Goal: Information Seeking & Learning: Find specific fact

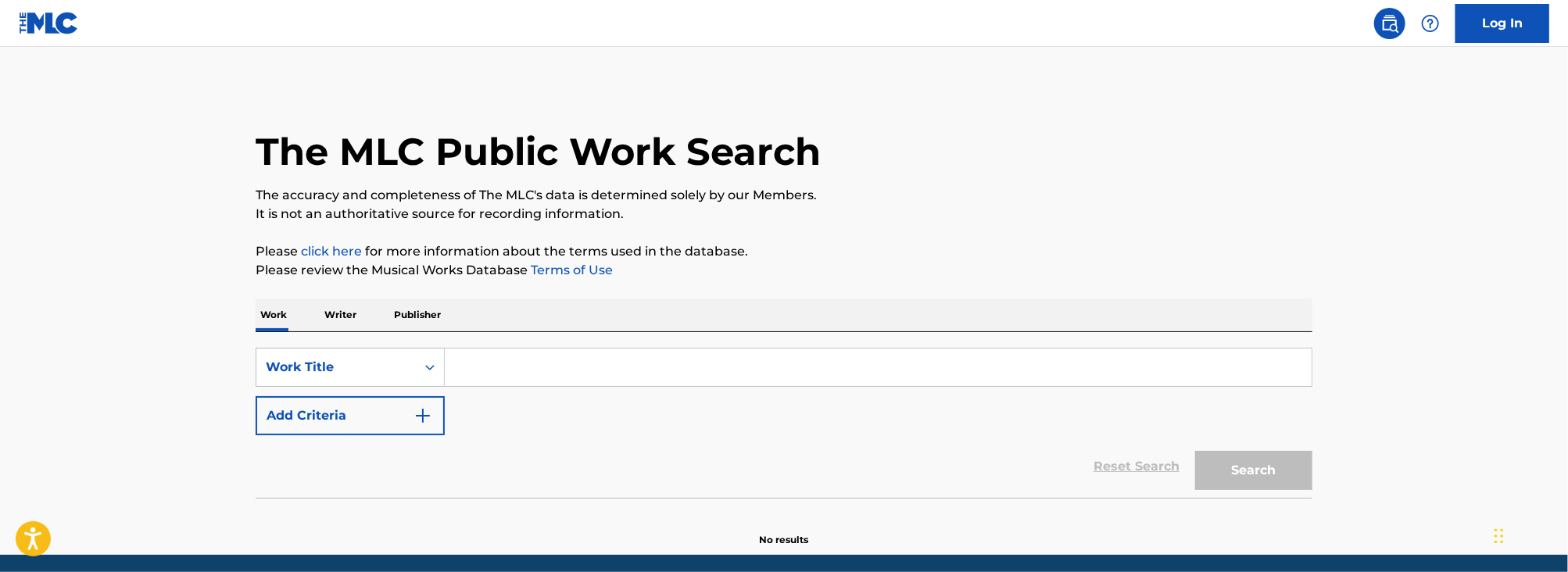
click at [634, 345] on div "SearchWithCriteriafb93904b-789a-47fd-9b5c-d9148de77388 Work Title Add Criteria …" at bounding box center [784, 415] width 1056 height 166
click at [606, 369] on input "Search Form" at bounding box center [878, 367] width 867 height 37
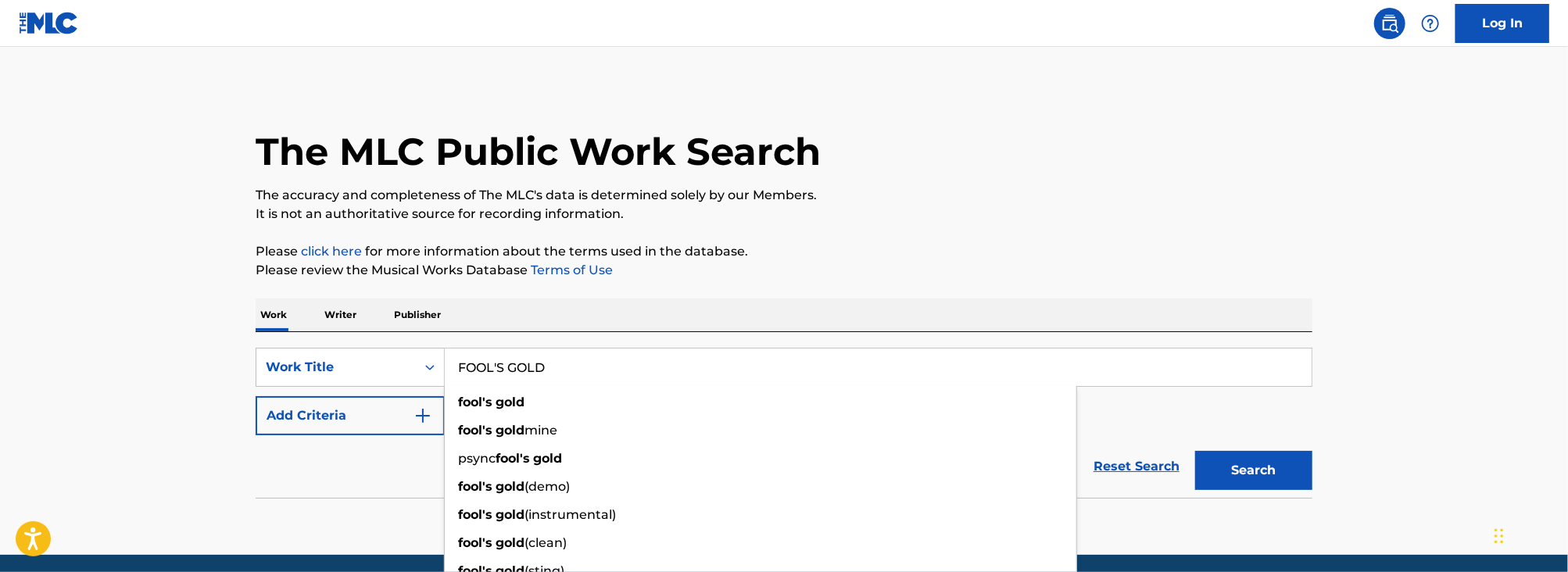
type input "FOOL'S GOLD"
click at [244, 430] on div "The MLC Public Work Search The accuracy and completeness of The MLC's data is d…" at bounding box center [784, 316] width 1095 height 461
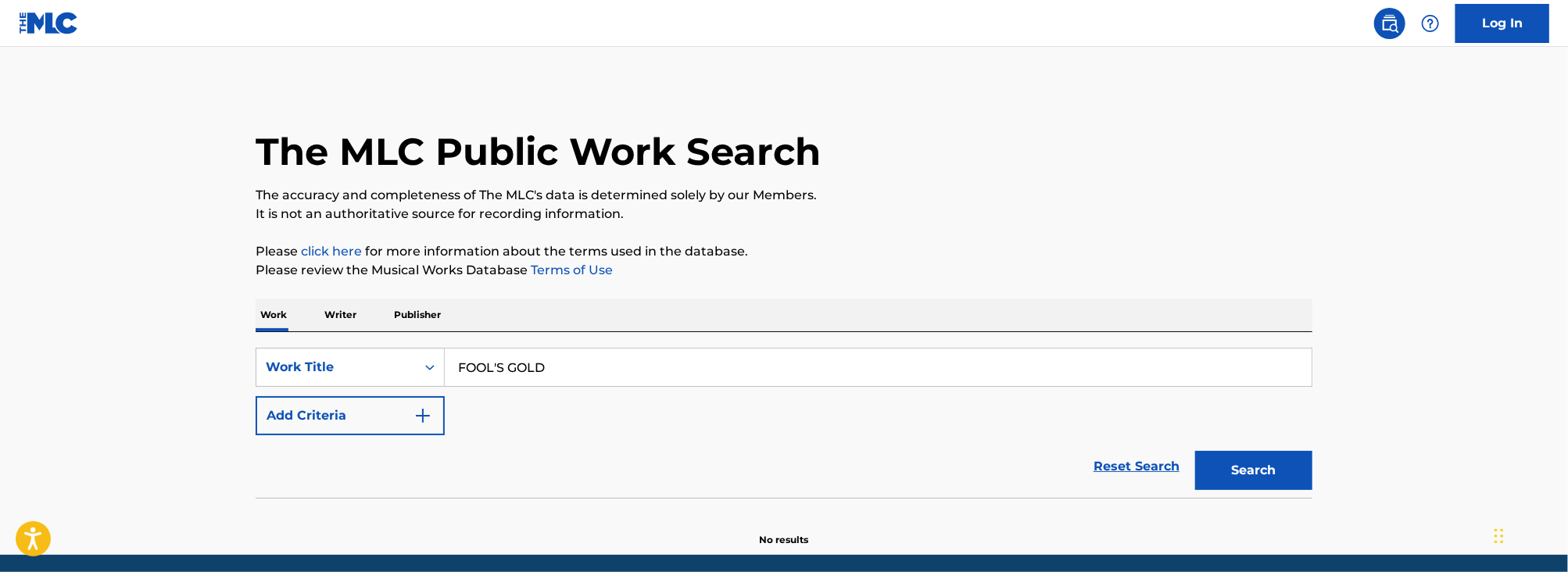
click at [245, 430] on div "The MLC Public Work Search The accuracy and completeness of The MLC's data is d…" at bounding box center [784, 316] width 1095 height 461
click at [312, 415] on button "Add Criteria" at bounding box center [350, 416] width 189 height 39
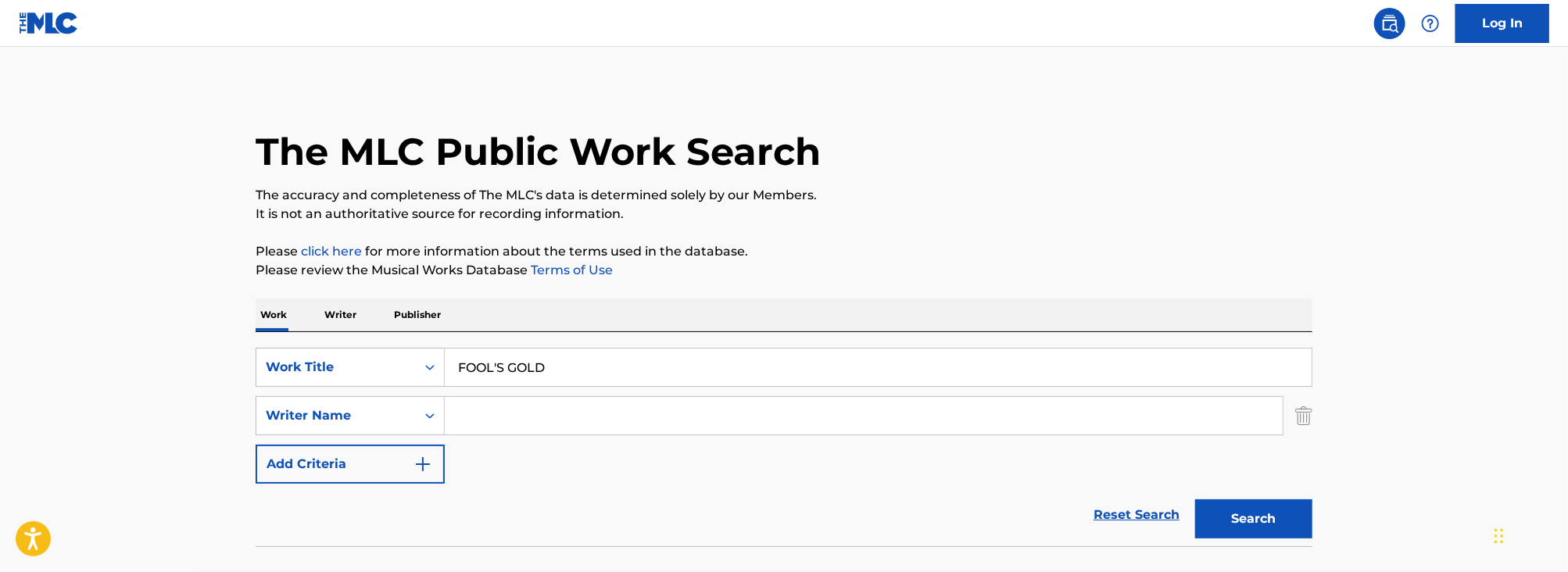
click at [513, 430] on input "Search Form" at bounding box center [863, 416] width 838 height 37
type input "[PERSON_NAME]"
click at [1195, 499] on button "Search" at bounding box center [1254, 519] width 117 height 39
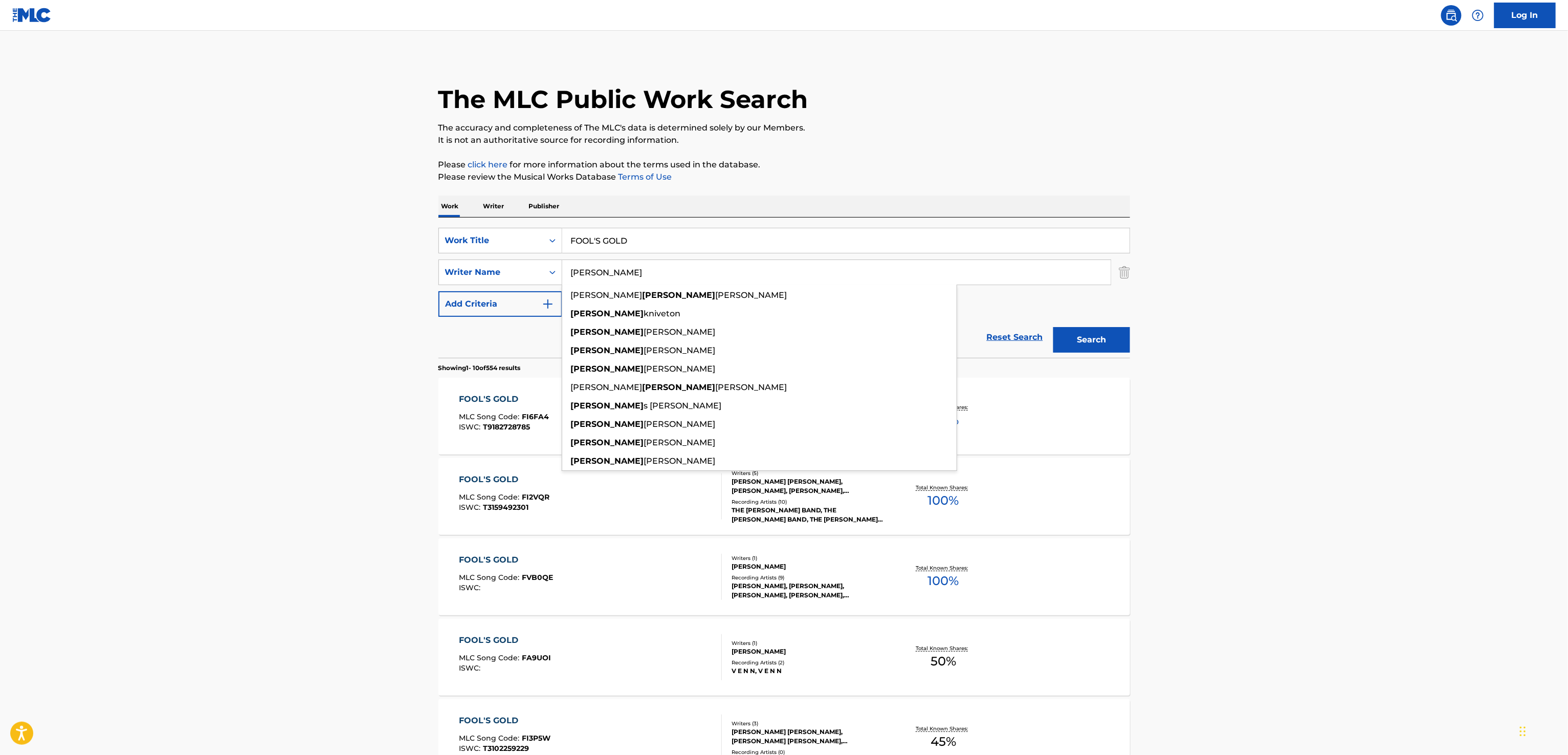
click at [699, 243] on input "FOOL'S GOLD" at bounding box center [846, 241] width 567 height 24
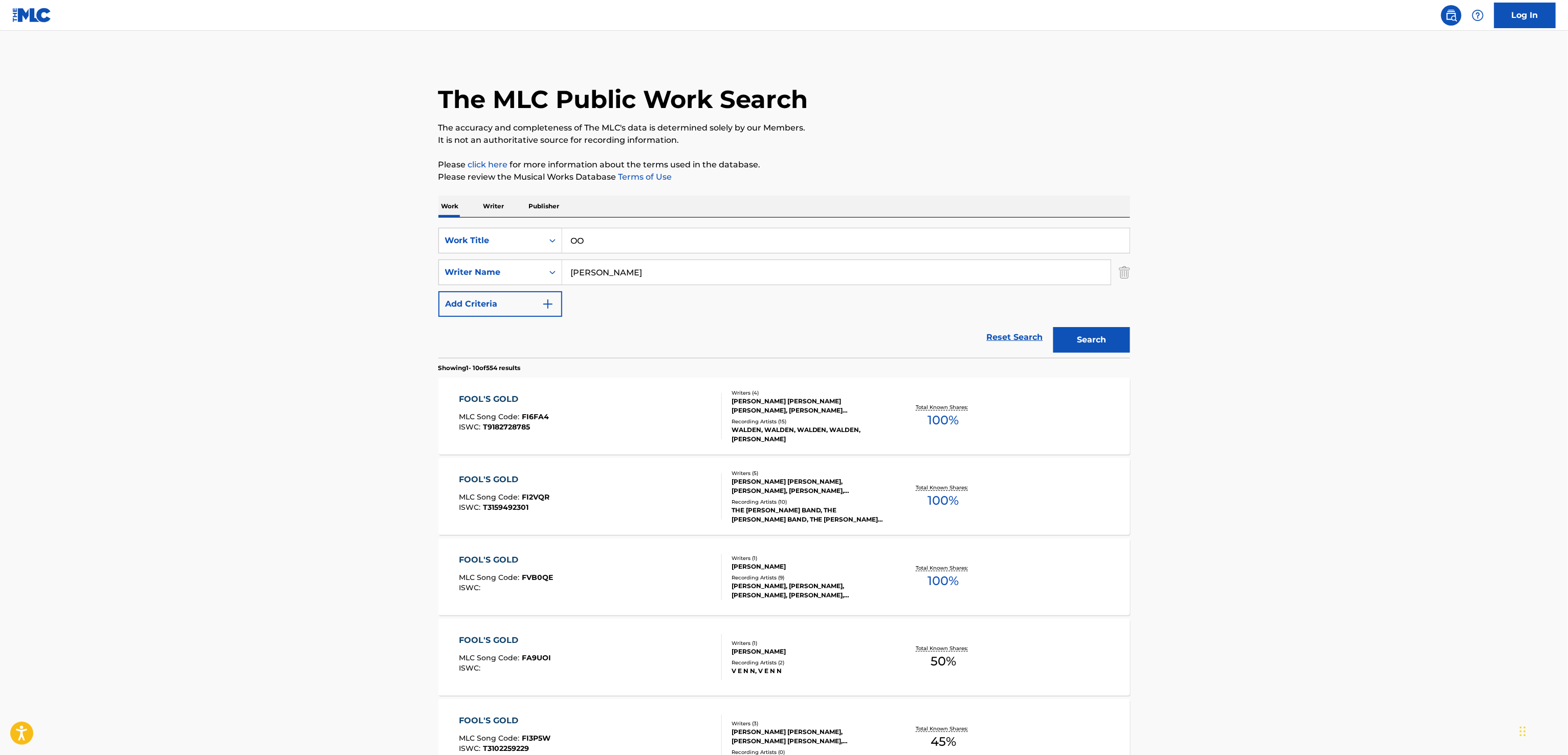
type input "O"
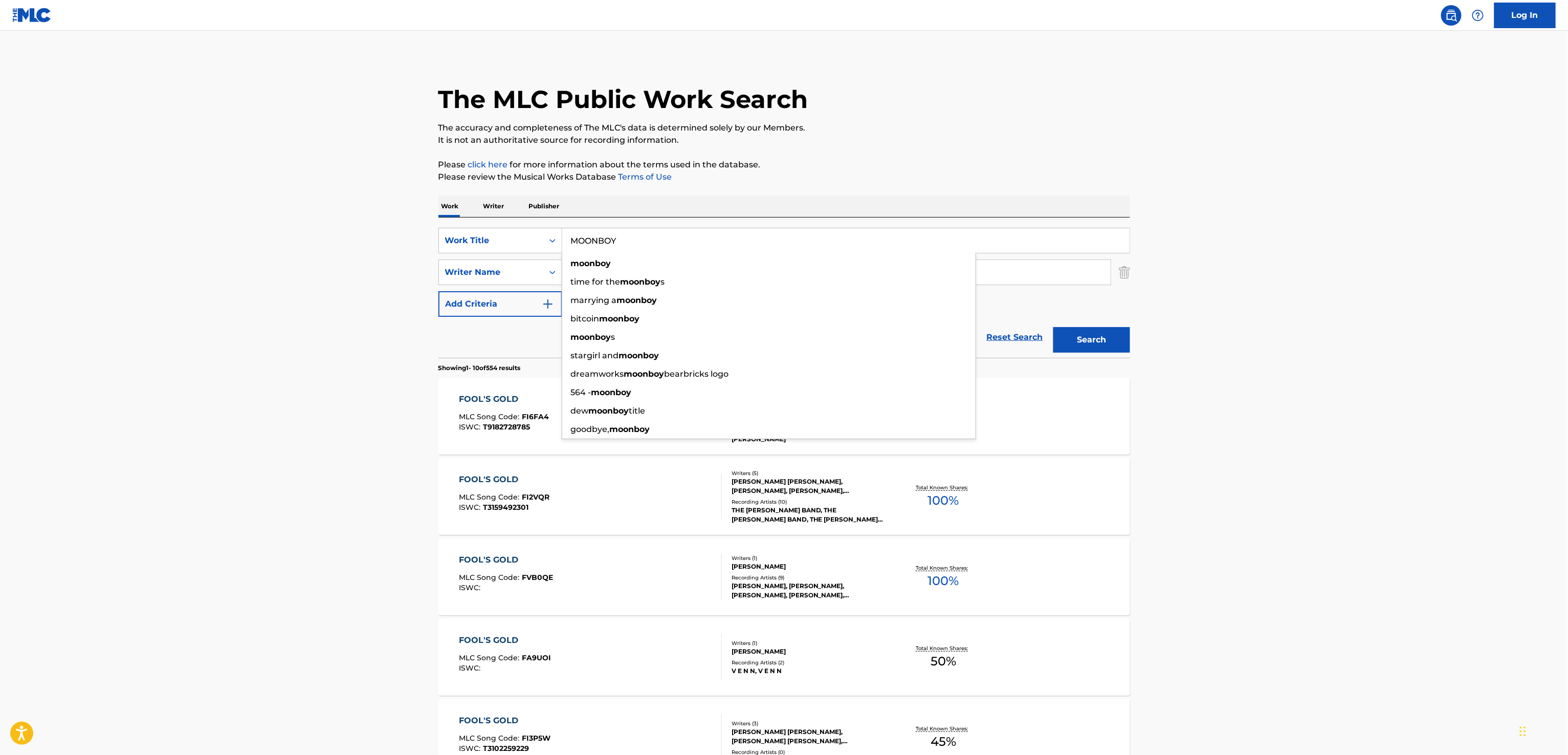
type input "MOONBOY"
click at [298, 226] on main "The MLC Public Work Search The accuracy and completeness of The MLC's data is d…" at bounding box center [784, 633] width 1568 height 1204
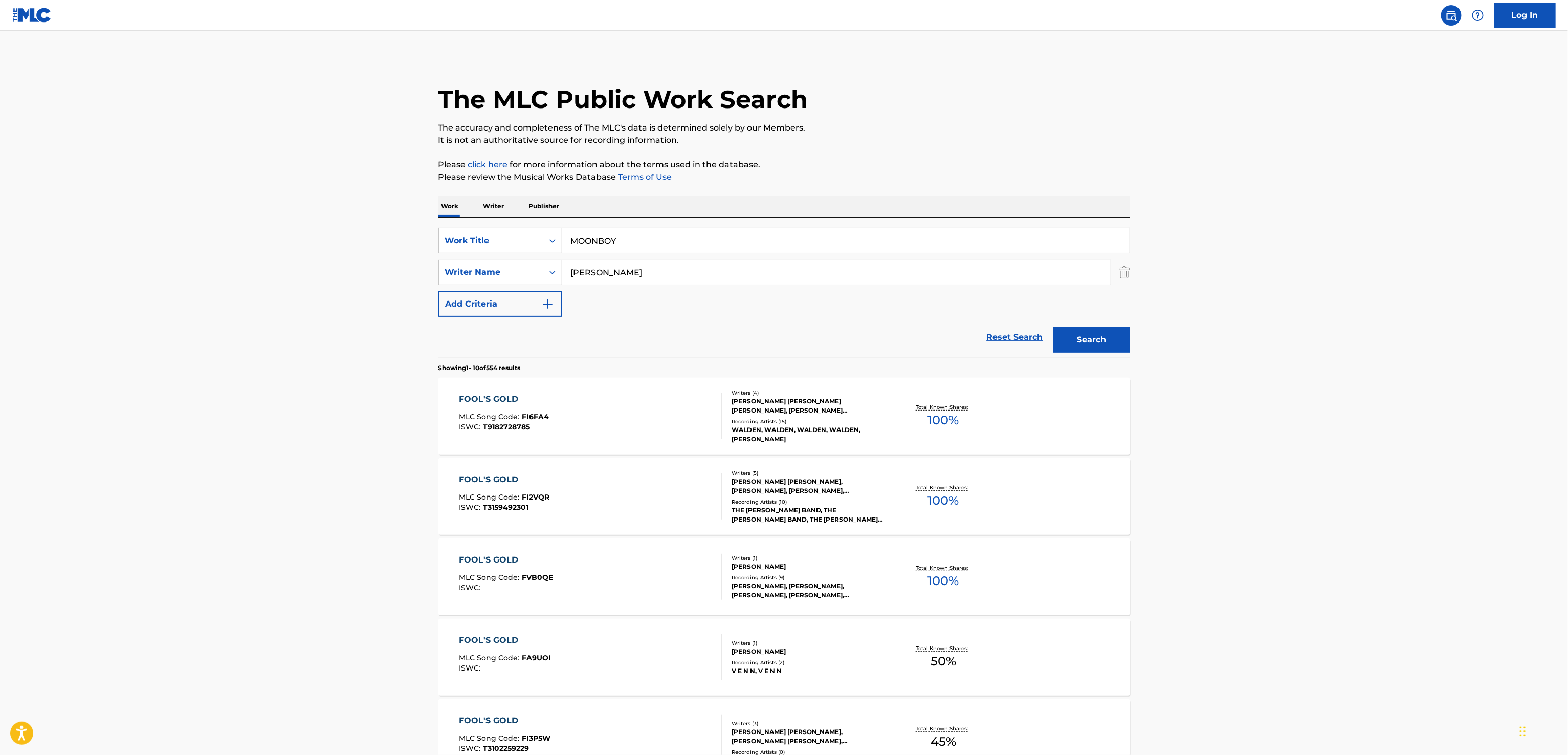
click at [684, 275] on input "[PERSON_NAME]" at bounding box center [836, 272] width 548 height 24
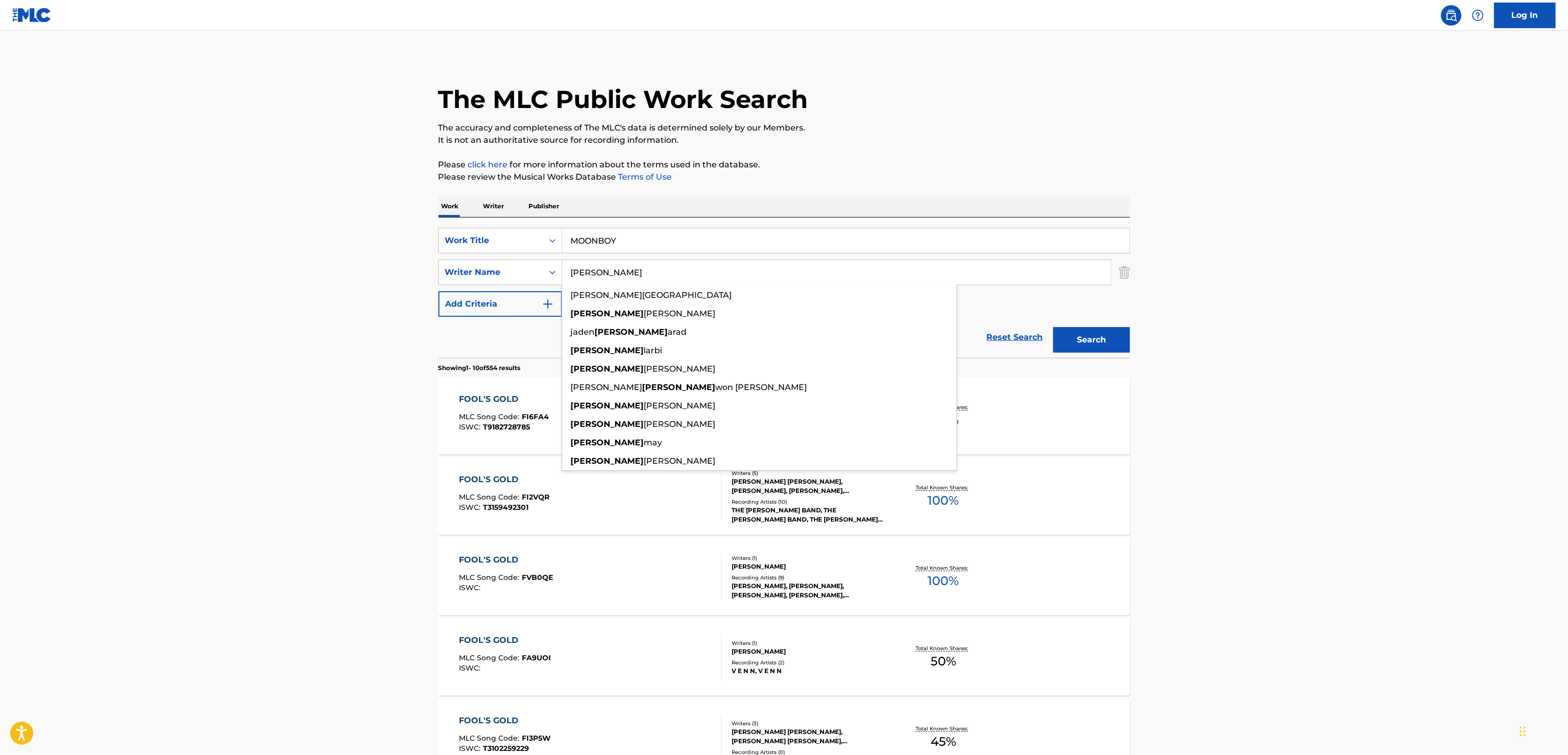
type input "[PERSON_NAME]"
click at [1026, 327] on button "Search" at bounding box center [1092, 340] width 77 height 26
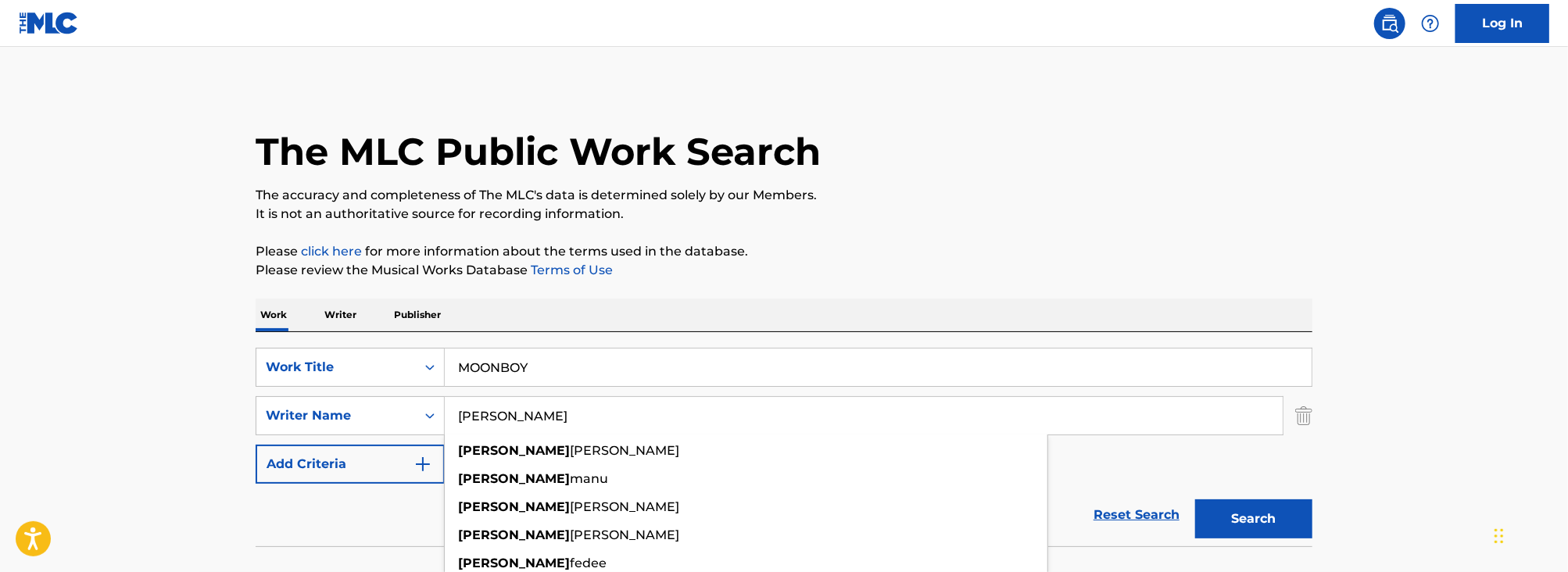
click at [1180, 190] on p "The accuracy and completeness of The MLC's data is determined solely by our Mem…" at bounding box center [784, 195] width 1056 height 19
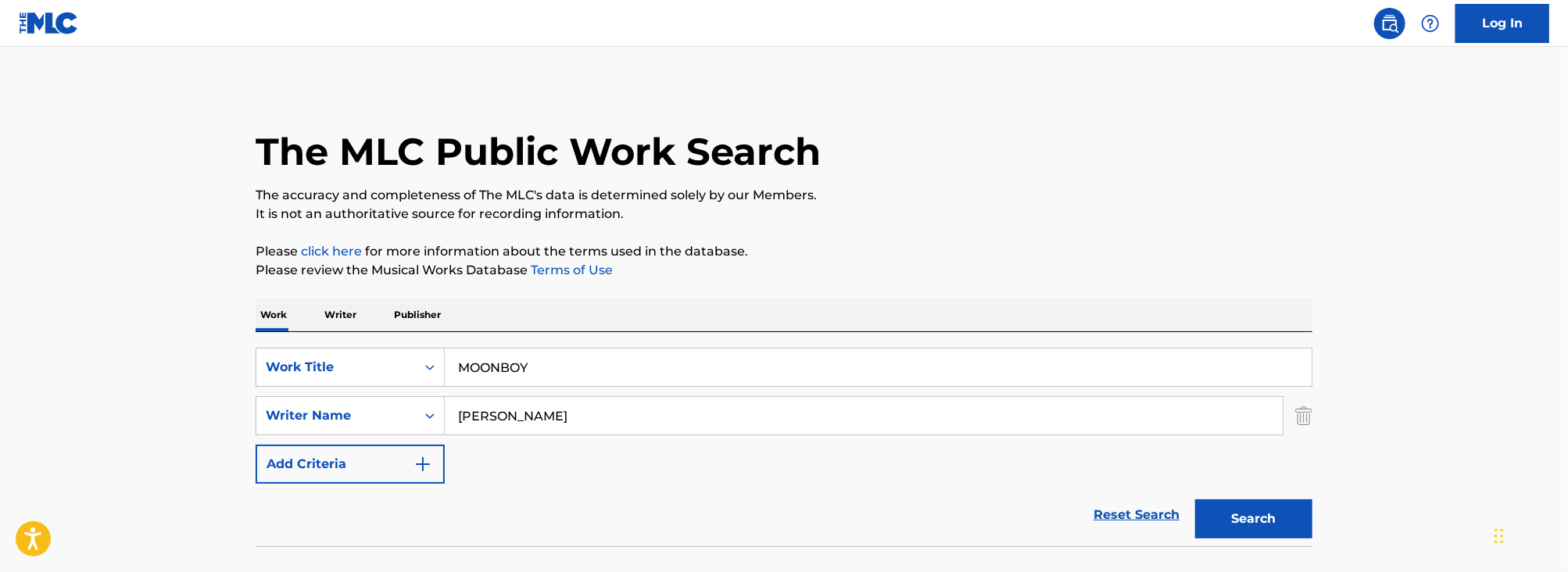
click at [47, 239] on main "The MLC Public Work Search The accuracy and completeness of The MLC's data is d…" at bounding box center [784, 325] width 1568 height 556
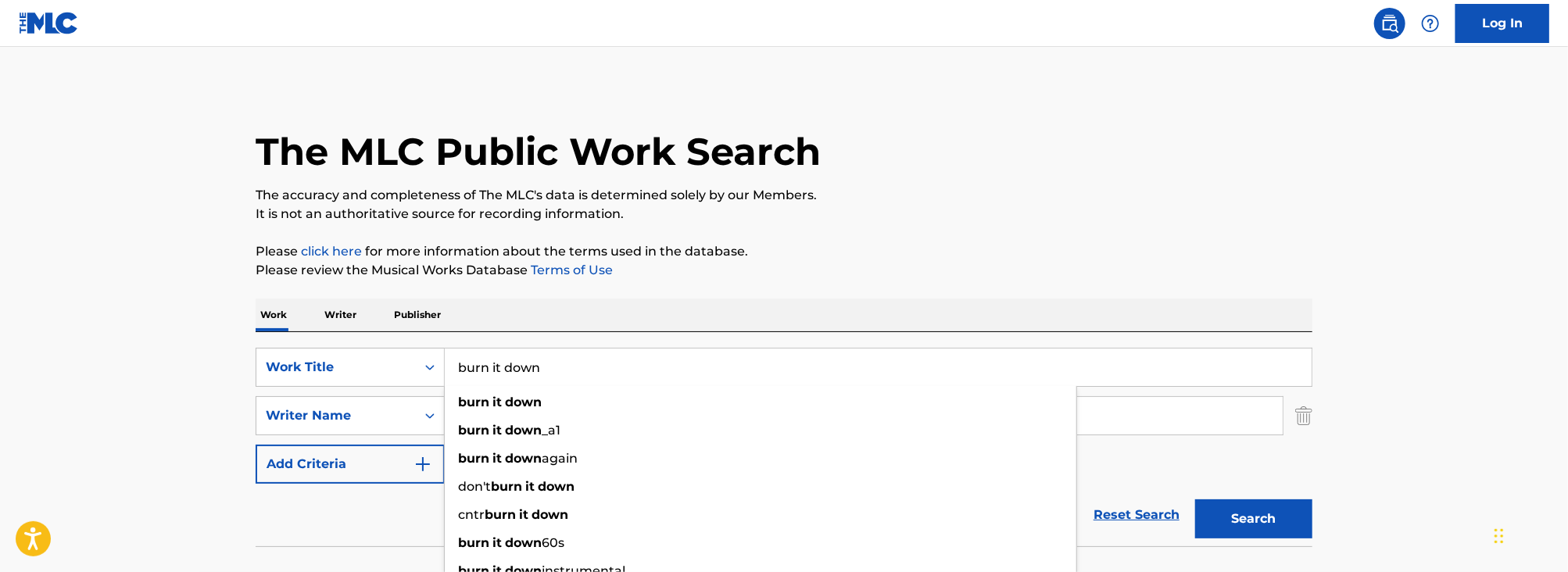
type input "burn it down"
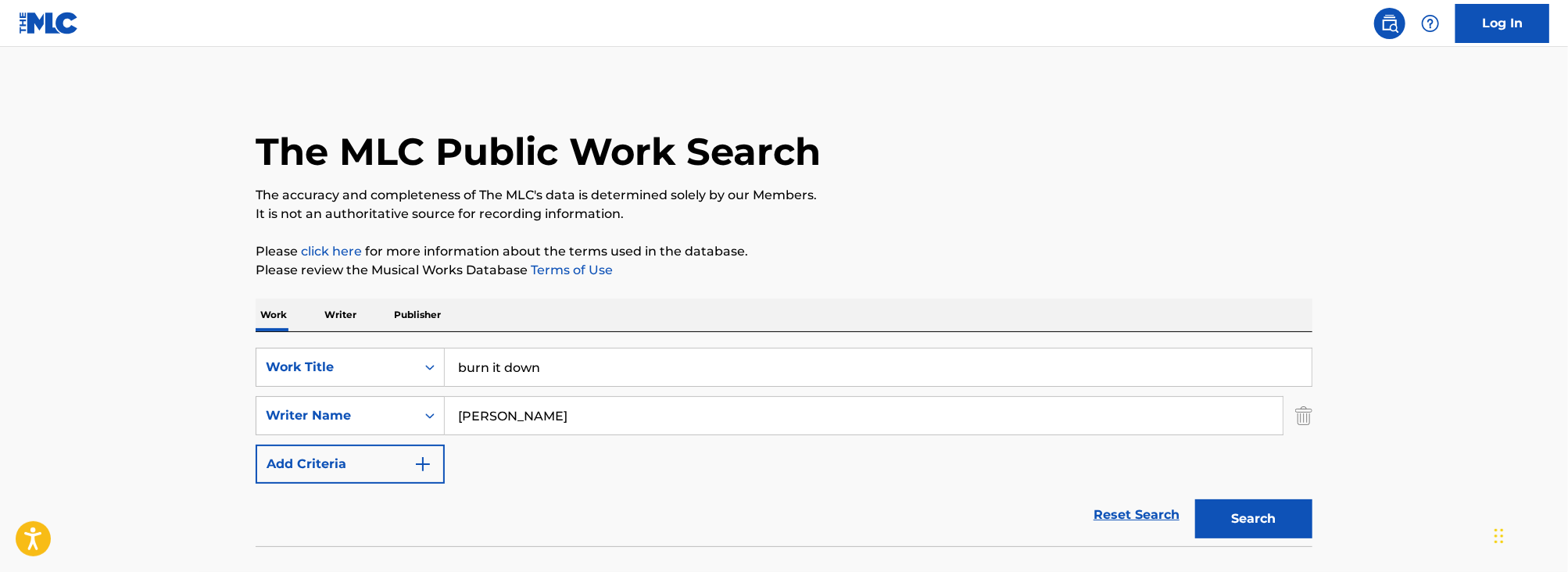
click at [127, 269] on main "The MLC Public Work Search The accuracy and completeness of The MLC's data is d…" at bounding box center [784, 325] width 1568 height 556
click at [688, 405] on input "[PERSON_NAME]" at bounding box center [863, 416] width 838 height 37
type input "[PERSON_NAME]"
click at [1195, 499] on button "Search" at bounding box center [1254, 519] width 117 height 39
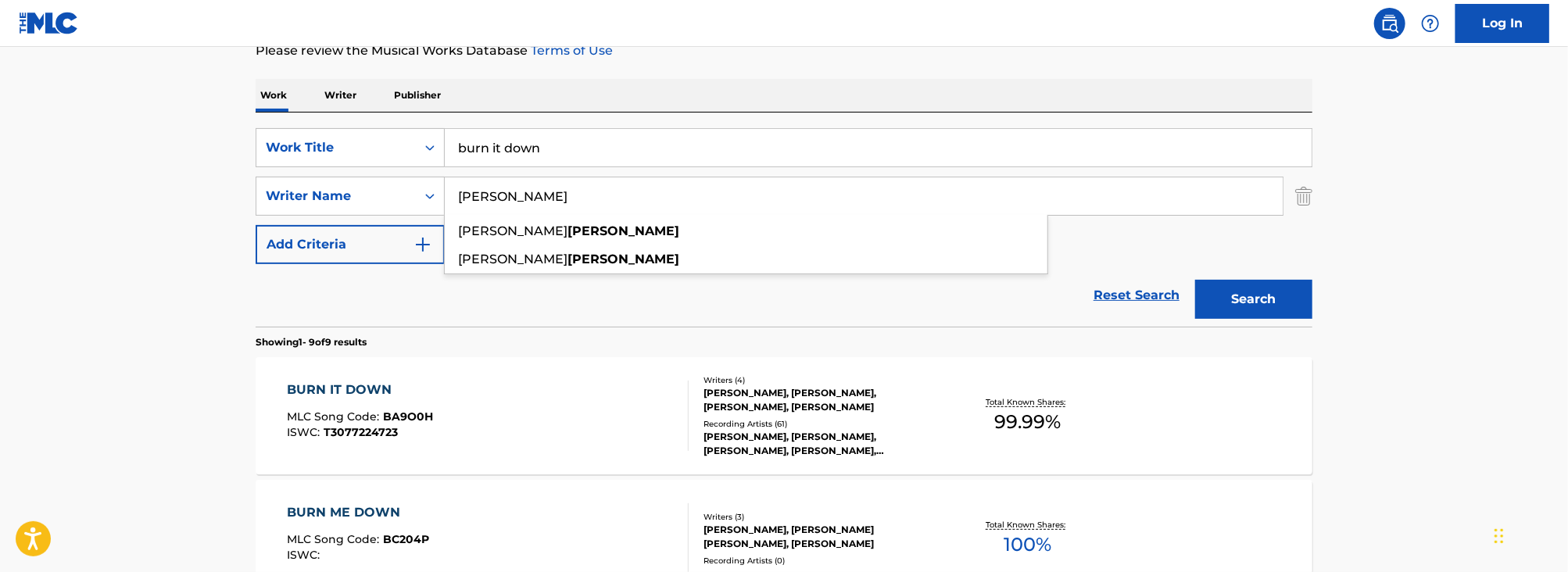
scroll to position [265, 0]
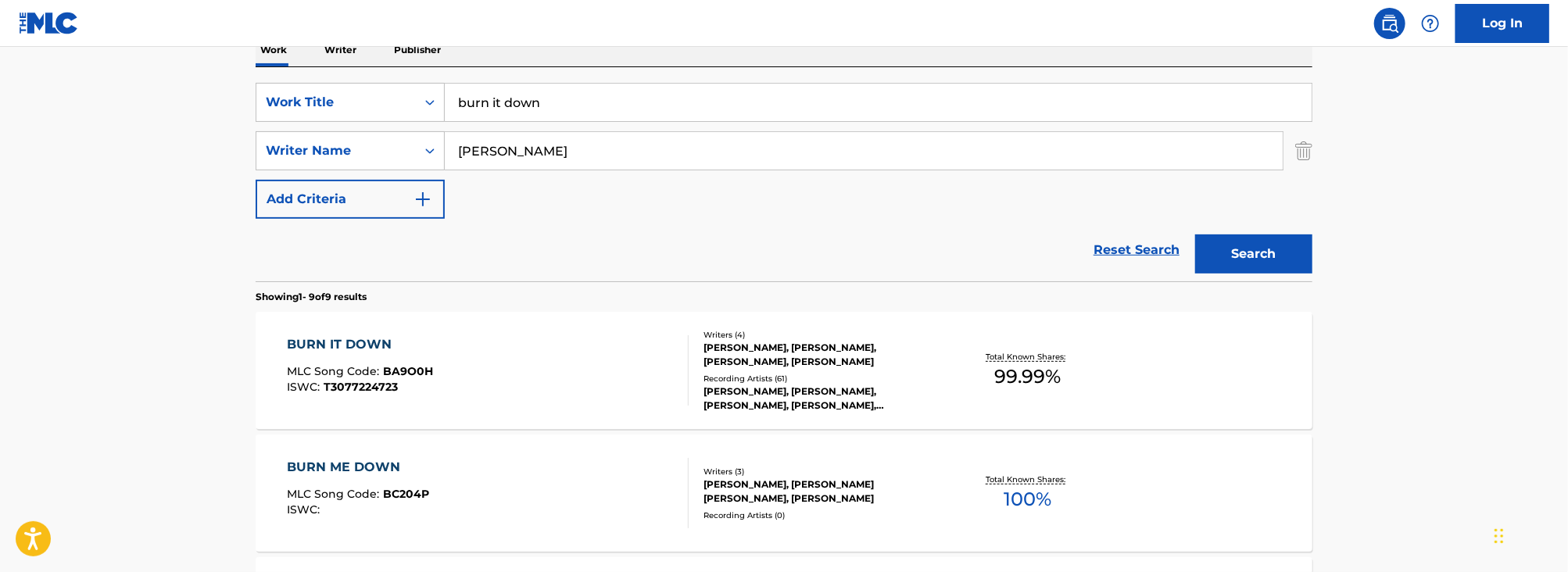
click at [545, 367] on div "BURN IT DOWN MLC Song Code : BA9O0H ISWC : T3077224723" at bounding box center [488, 371] width 402 height 71
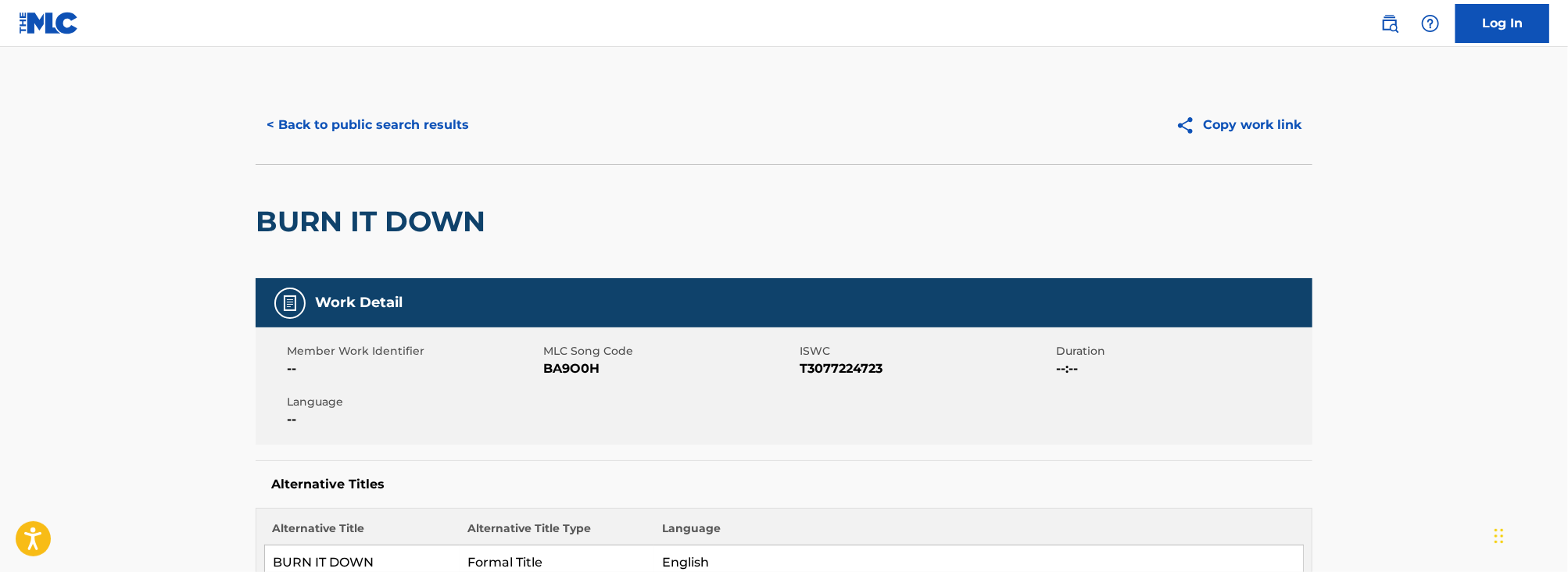
click at [379, 111] on button "< Back to public search results" at bounding box center [367, 125] width 224 height 39
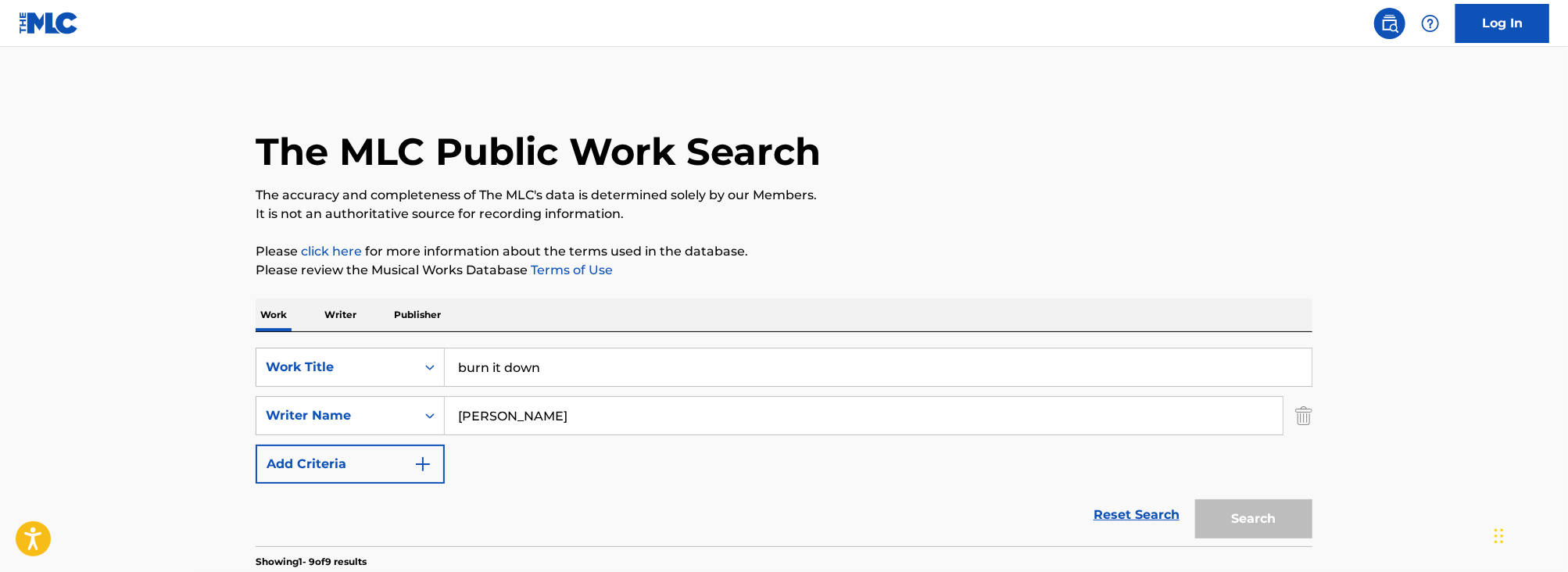
scroll to position [265, 0]
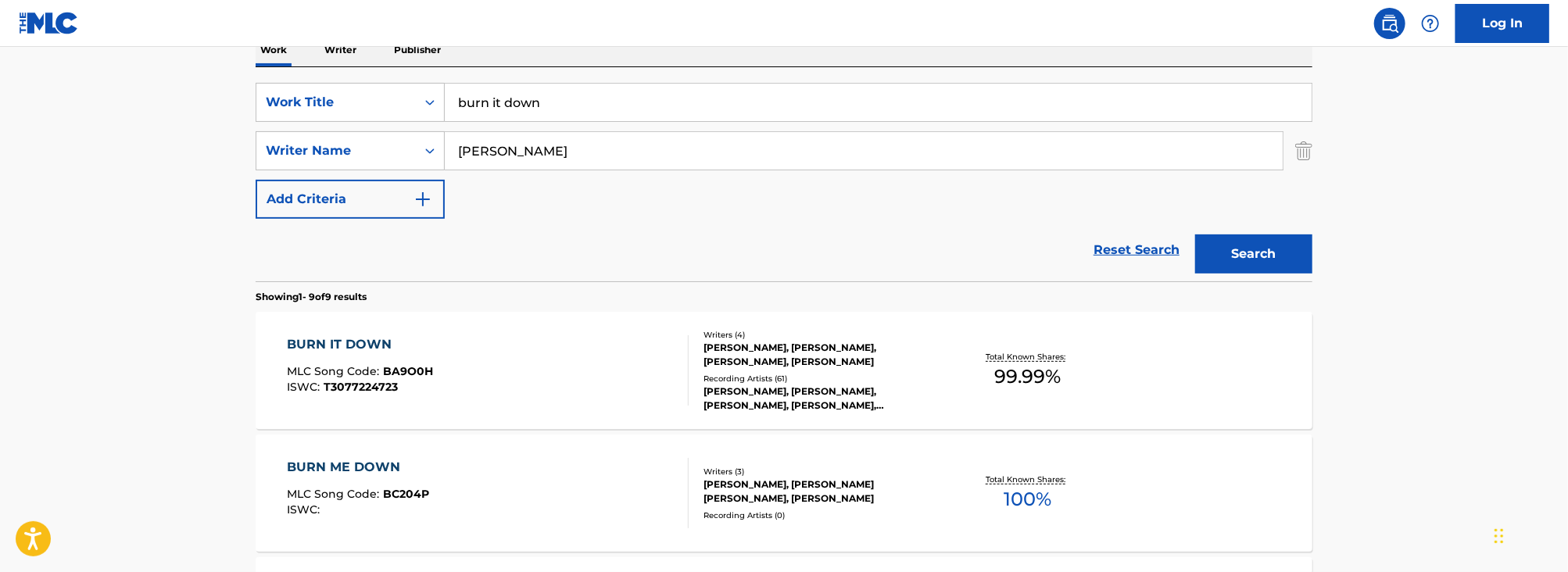
click at [483, 120] on input "burn it down" at bounding box center [878, 102] width 867 height 37
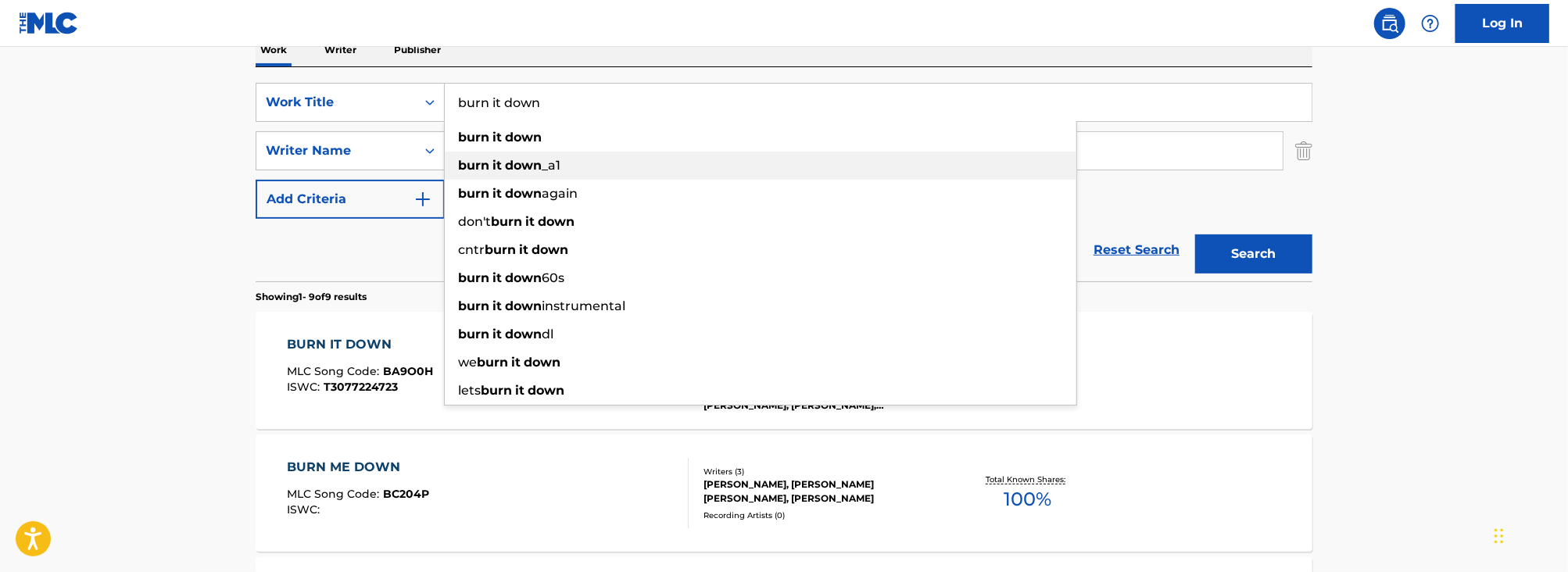
click at [520, 163] on strong "down" at bounding box center [524, 166] width 37 height 15
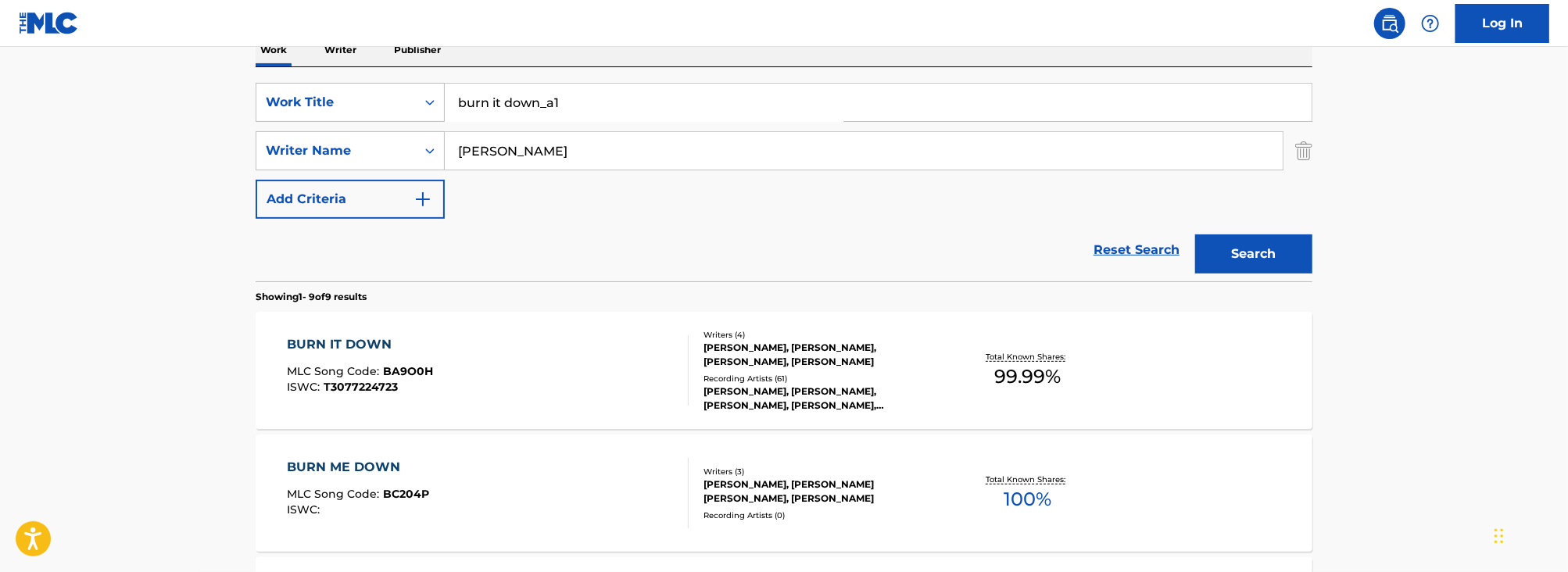
click at [552, 119] on input "burn it down_a1" at bounding box center [878, 102] width 867 height 37
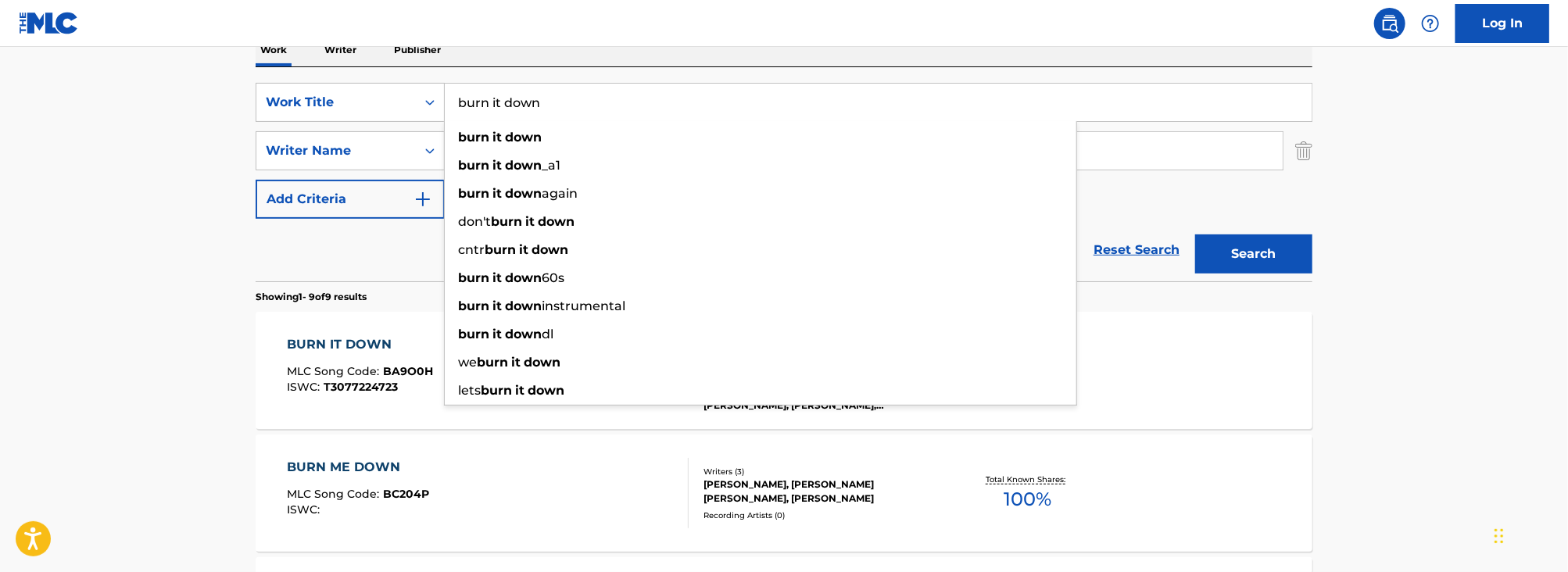
type input "burn it down"
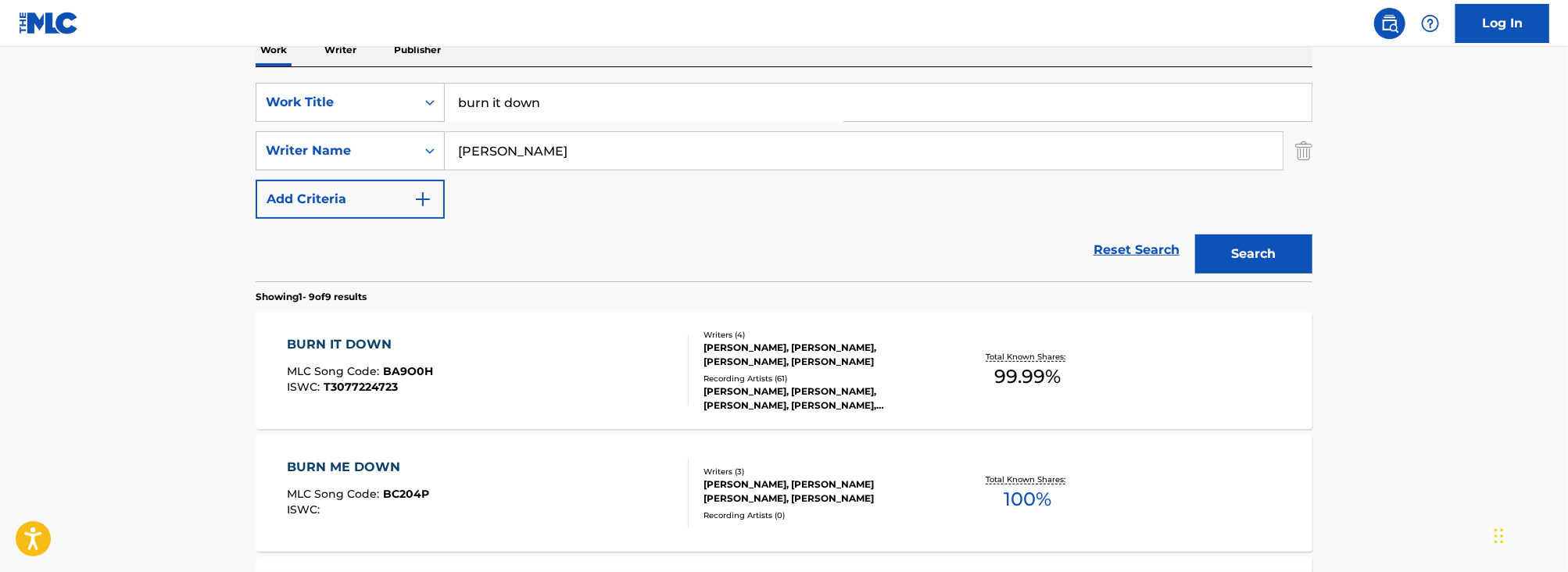
click at [524, 169] on input "[PERSON_NAME]" at bounding box center [863, 151] width 838 height 37
type input "b"
click at [1195, 234] on button "Search" at bounding box center [1254, 254] width 117 height 39
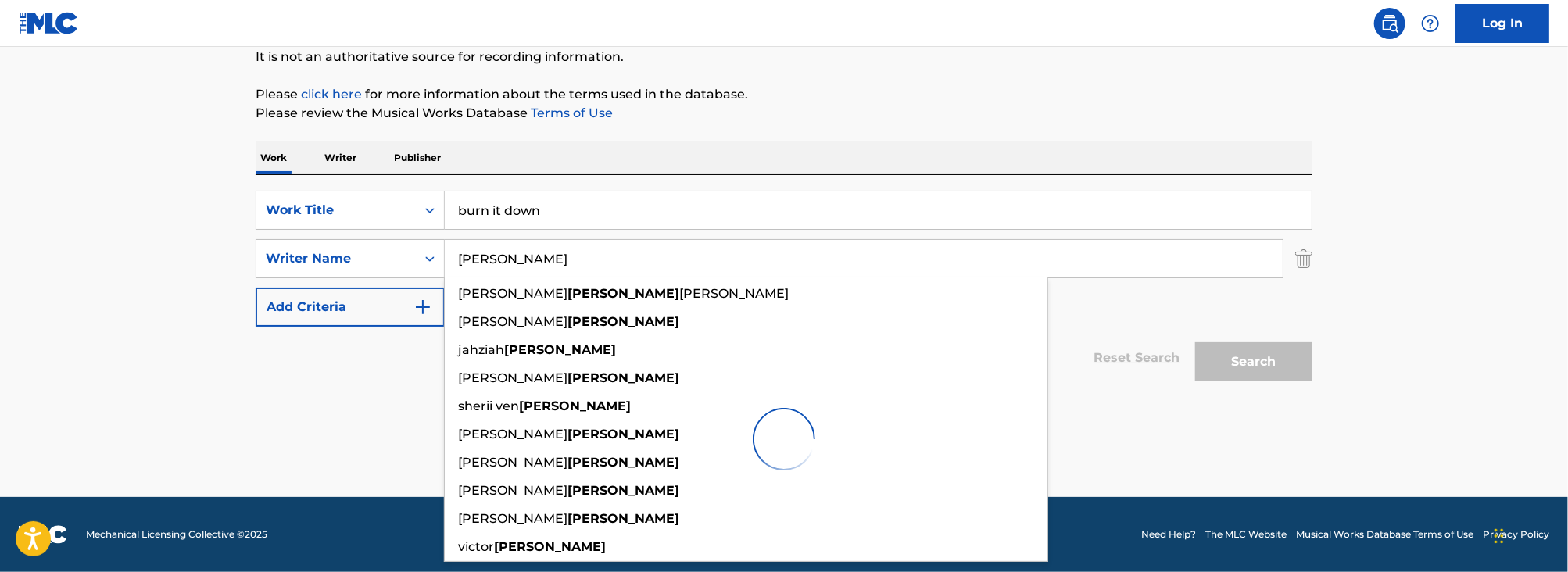
scroll to position [157, 0]
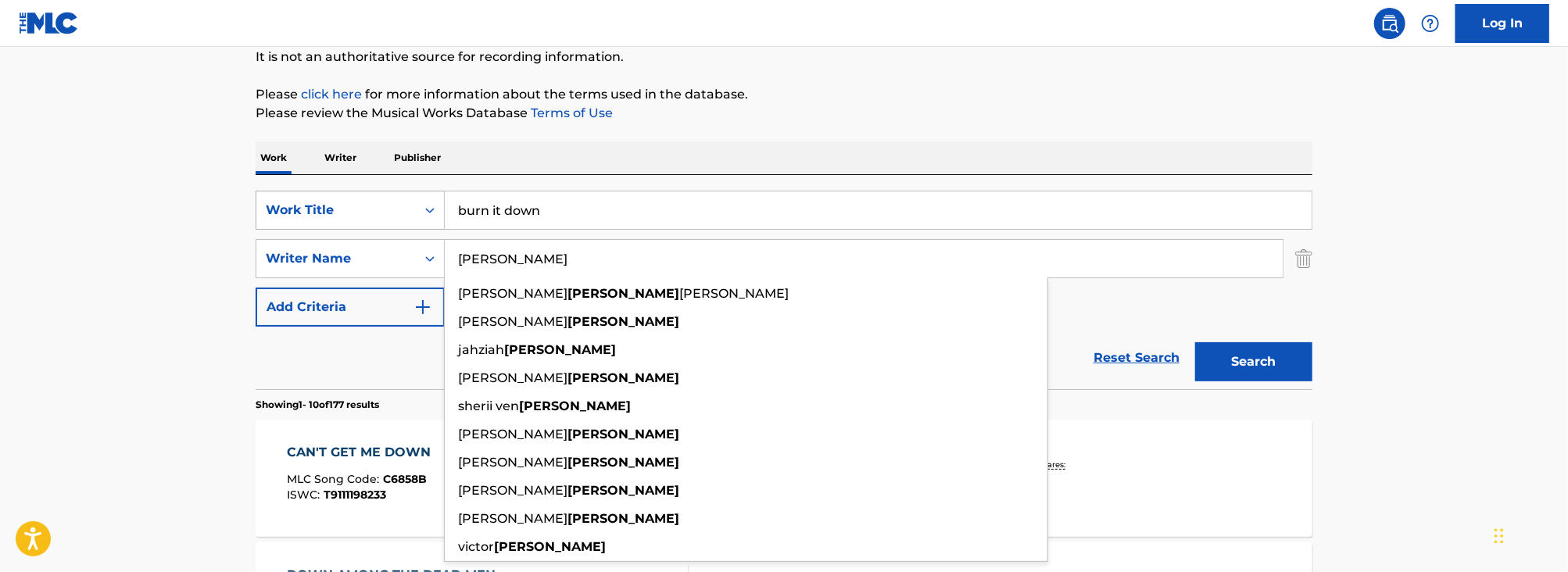
drag, startPoint x: 524, startPoint y: 252, endPoint x: 340, endPoint y: 208, distance: 189.2
click at [371, 223] on div "SearchWithCriteriafb93904b-789a-47fd-9b5c-d9148de77388 Work Title burn it down …" at bounding box center [784, 259] width 1056 height 136
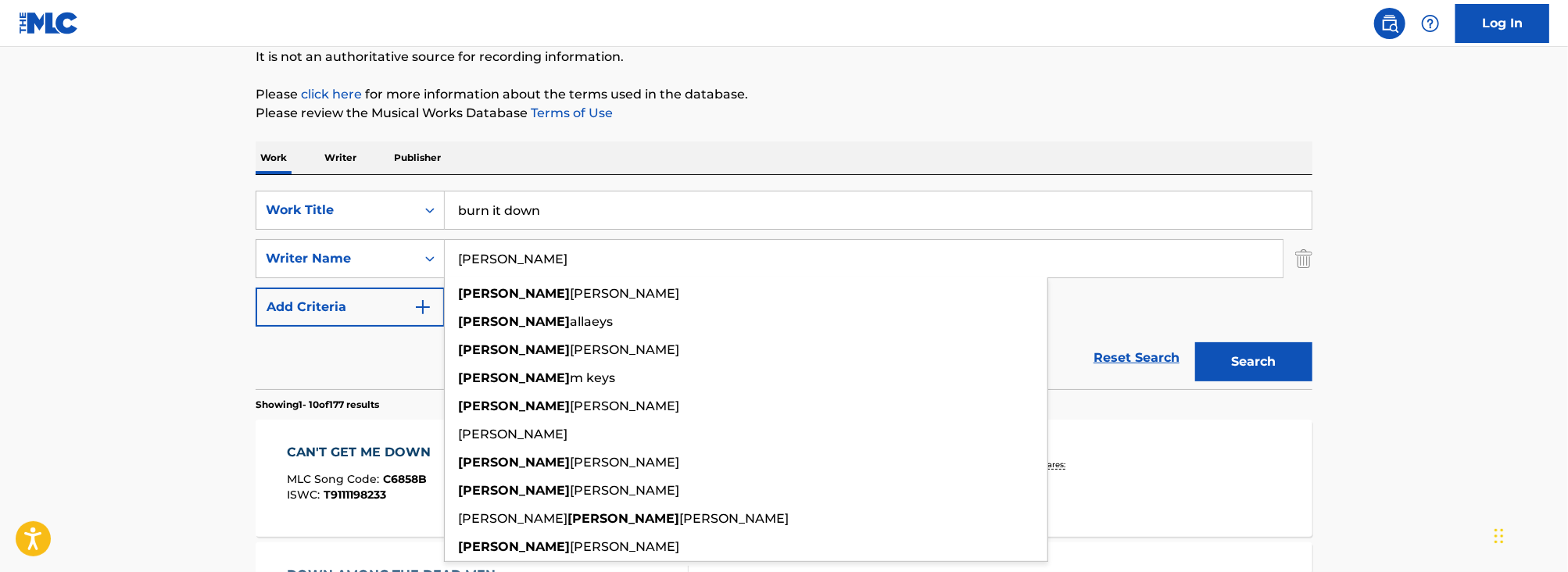
type input "[PERSON_NAME]"
click at [1195, 342] on button "Search" at bounding box center [1254, 362] width 117 height 39
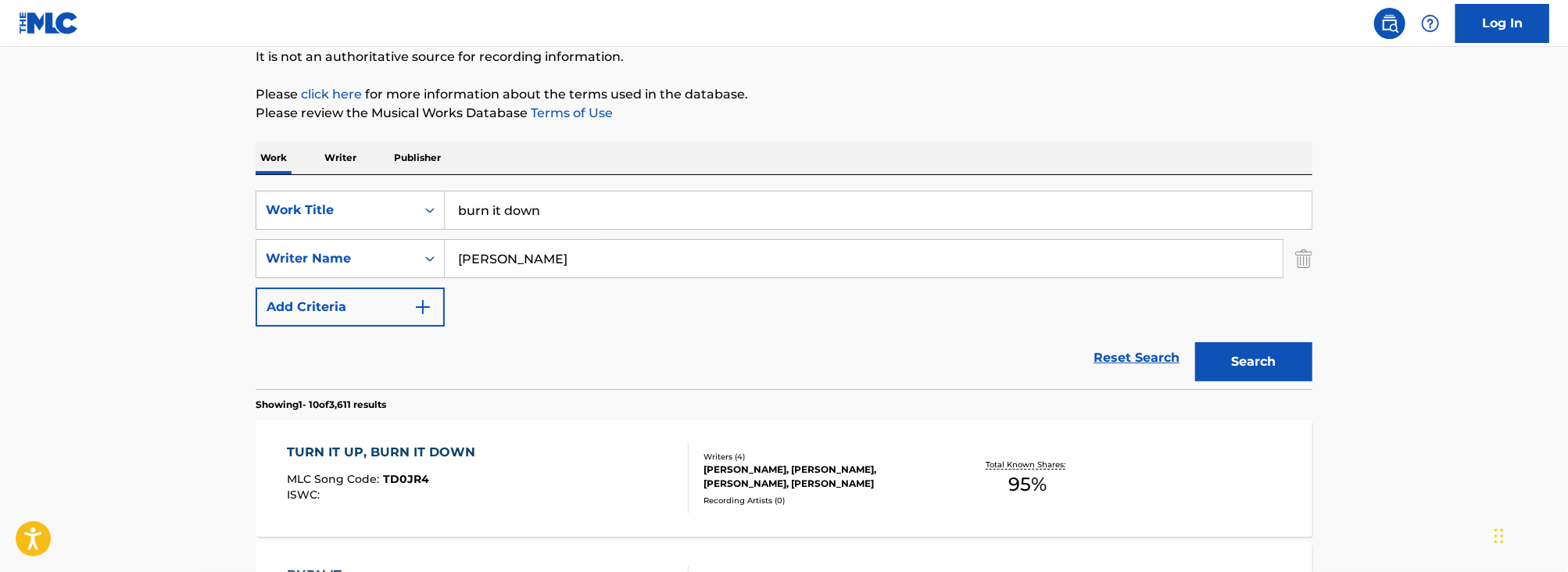
click at [498, 202] on input "burn it down" at bounding box center [878, 210] width 867 height 37
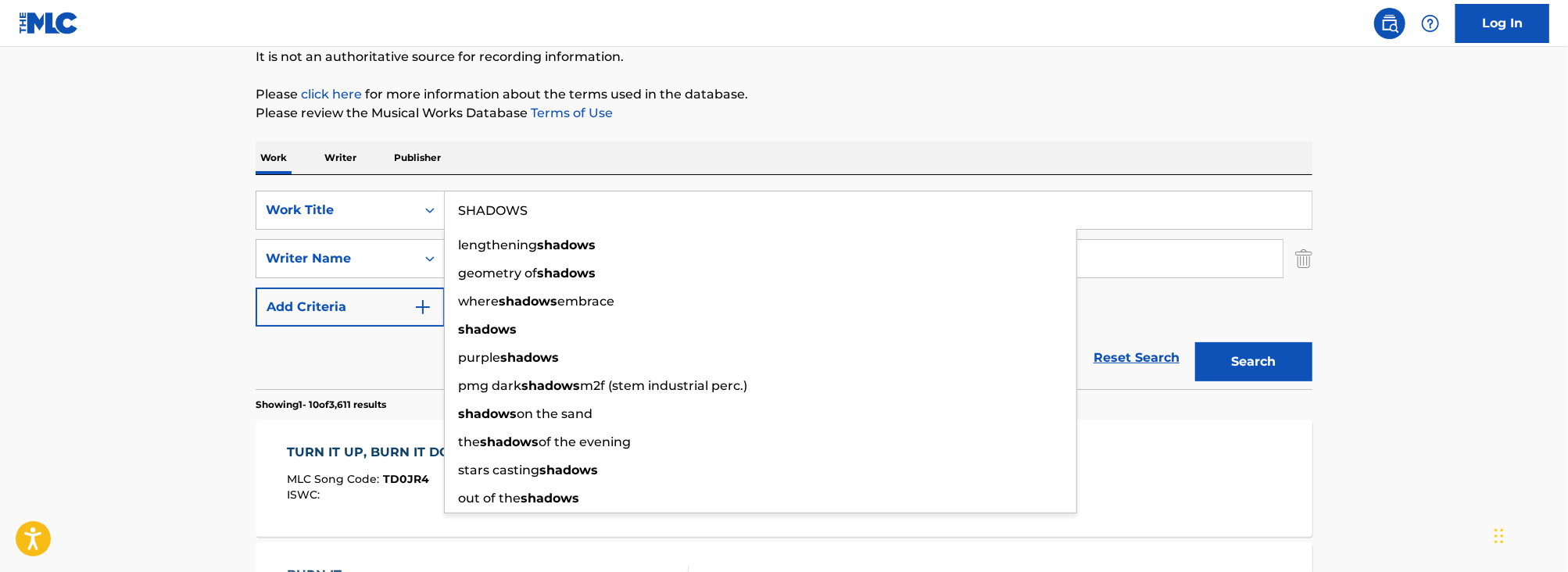
type input "SHADOWS"
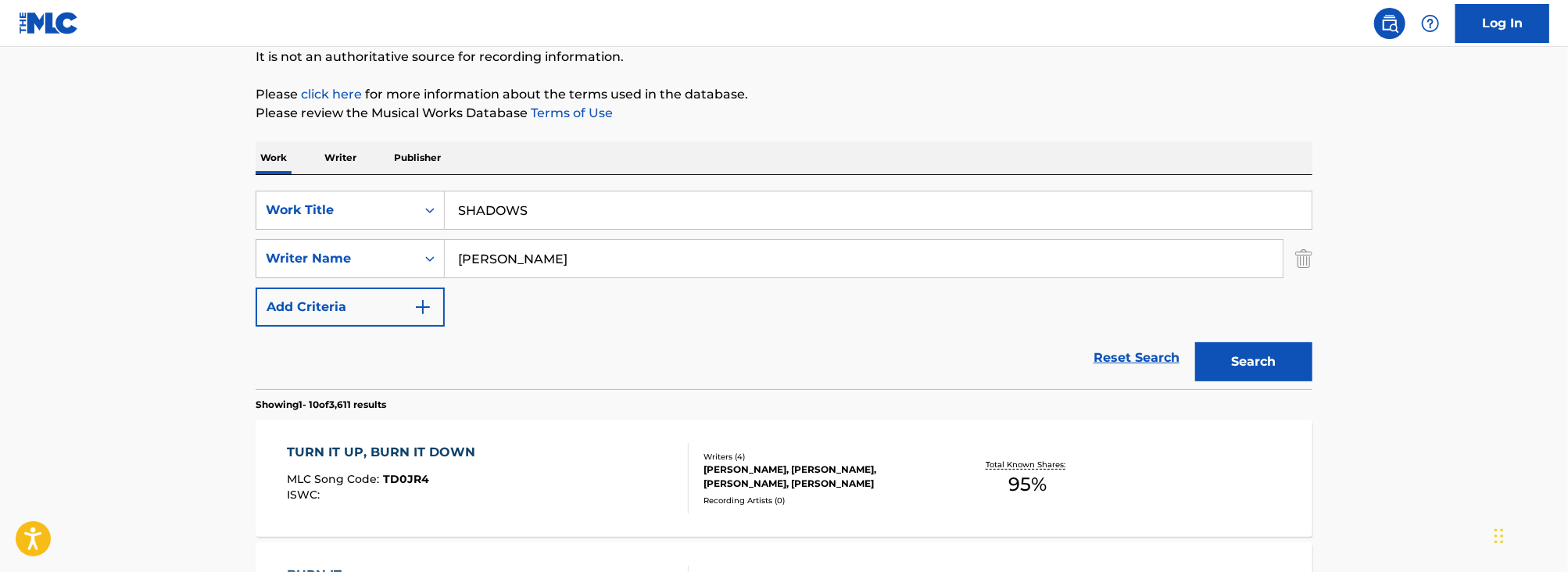
click at [574, 267] on input "[PERSON_NAME]" at bounding box center [863, 259] width 838 height 37
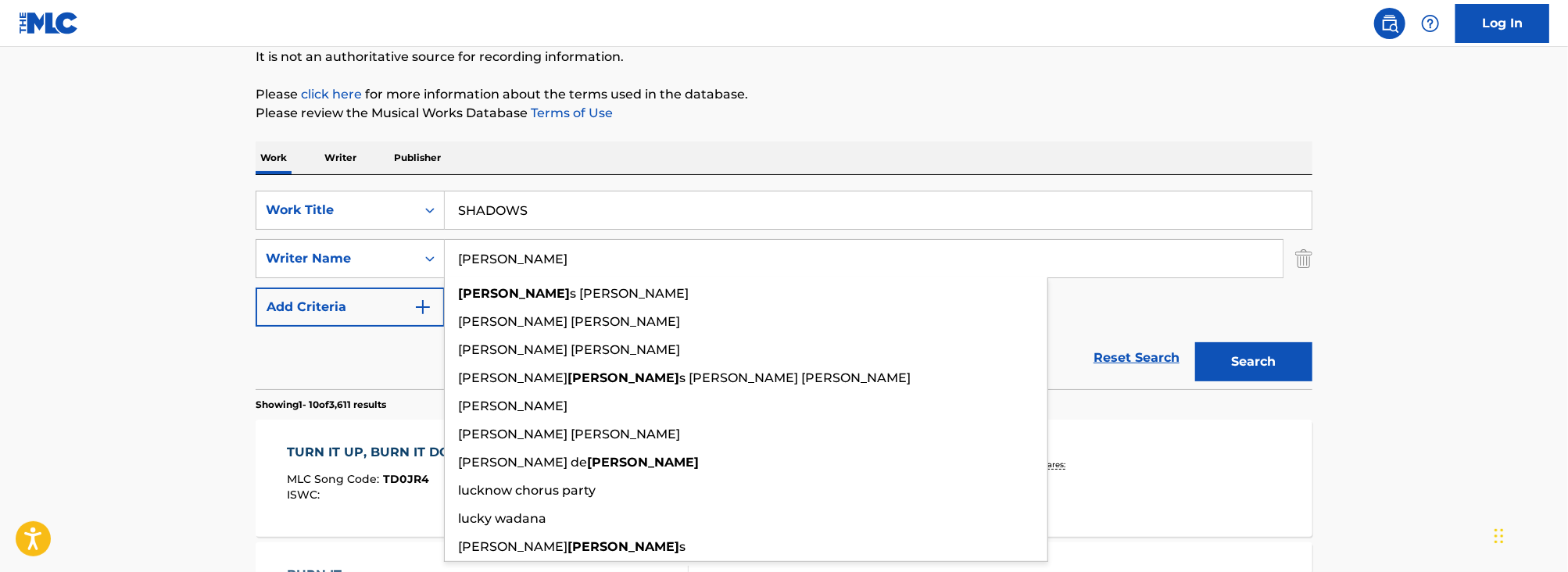
type input "[PERSON_NAME]"
click at [1195, 342] on button "Search" at bounding box center [1254, 362] width 117 height 39
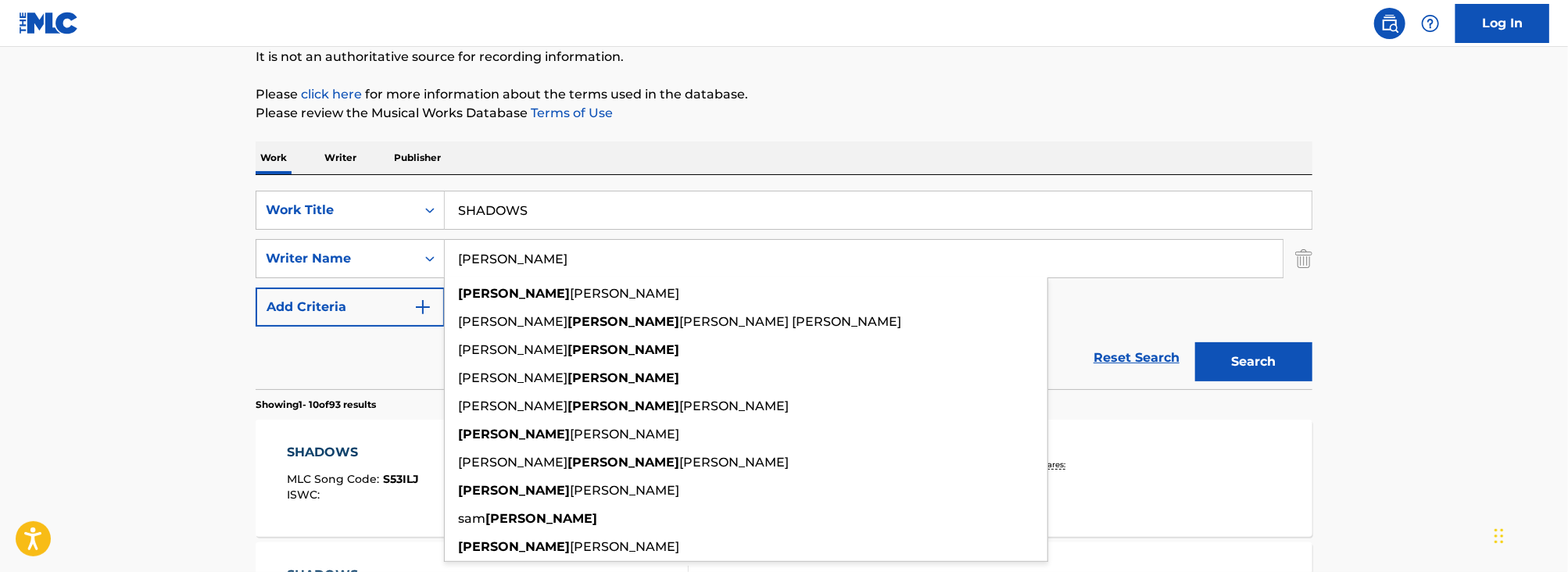
click at [522, 218] on input "SHADOWS" at bounding box center [878, 210] width 867 height 37
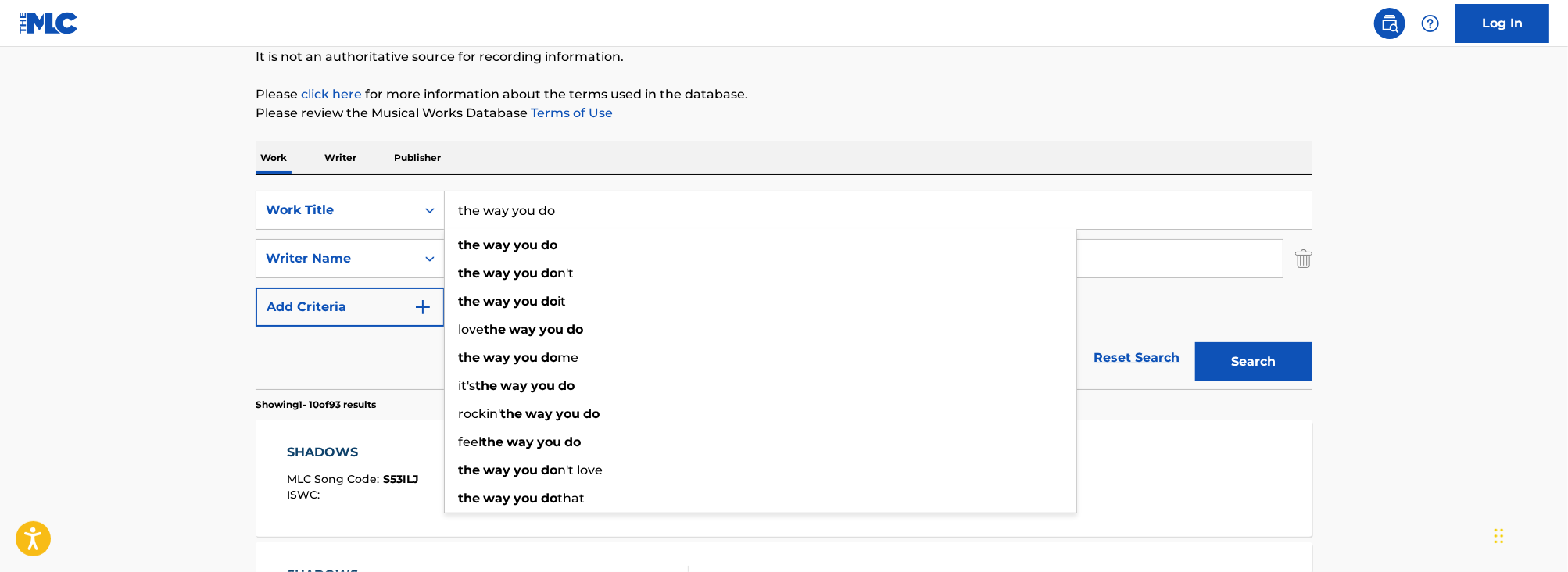
type input "the way you do"
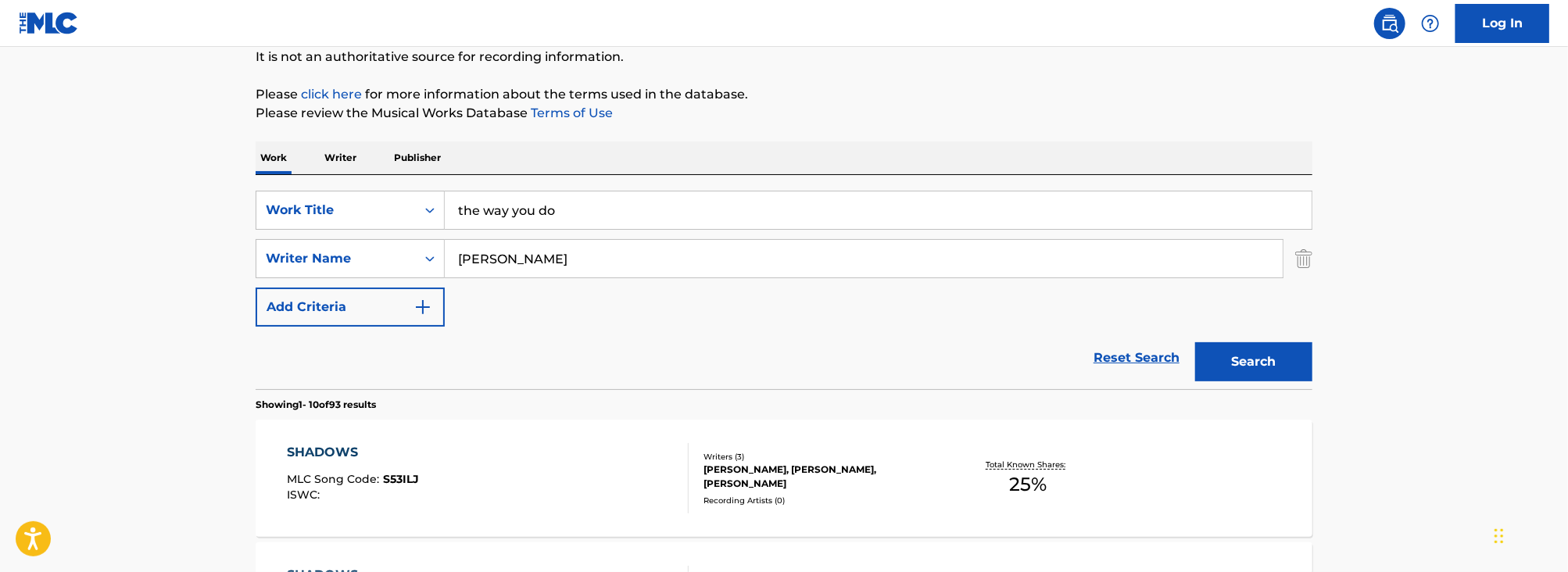
click at [524, 247] on input "[PERSON_NAME]" at bounding box center [863, 259] width 838 height 37
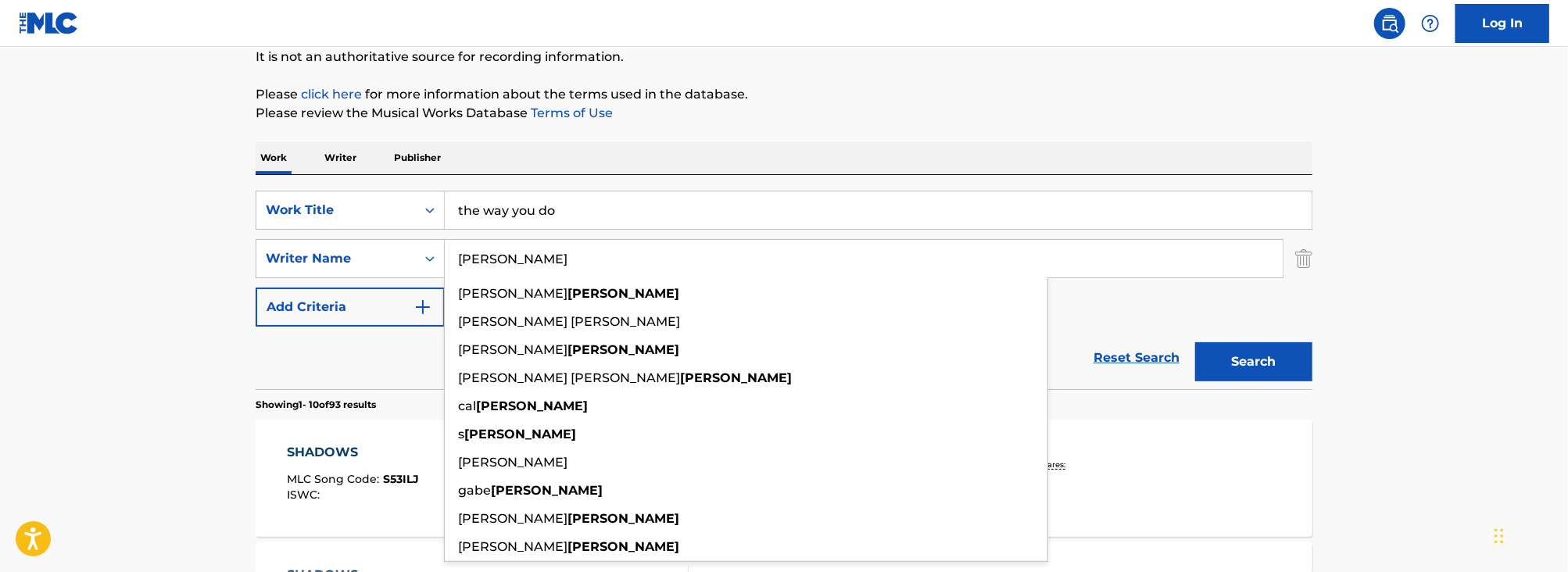
type input "[PERSON_NAME]"
click at [1195, 342] on button "Search" at bounding box center [1254, 362] width 117 height 39
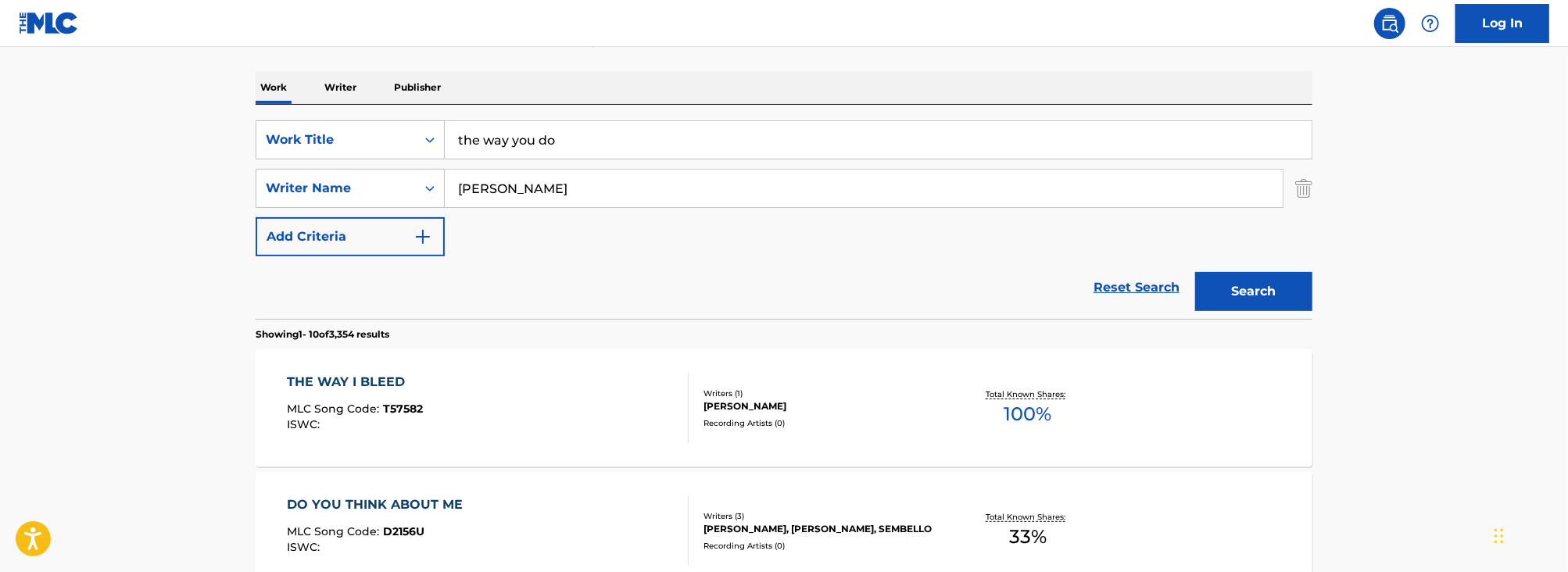
scroll to position [76, 0]
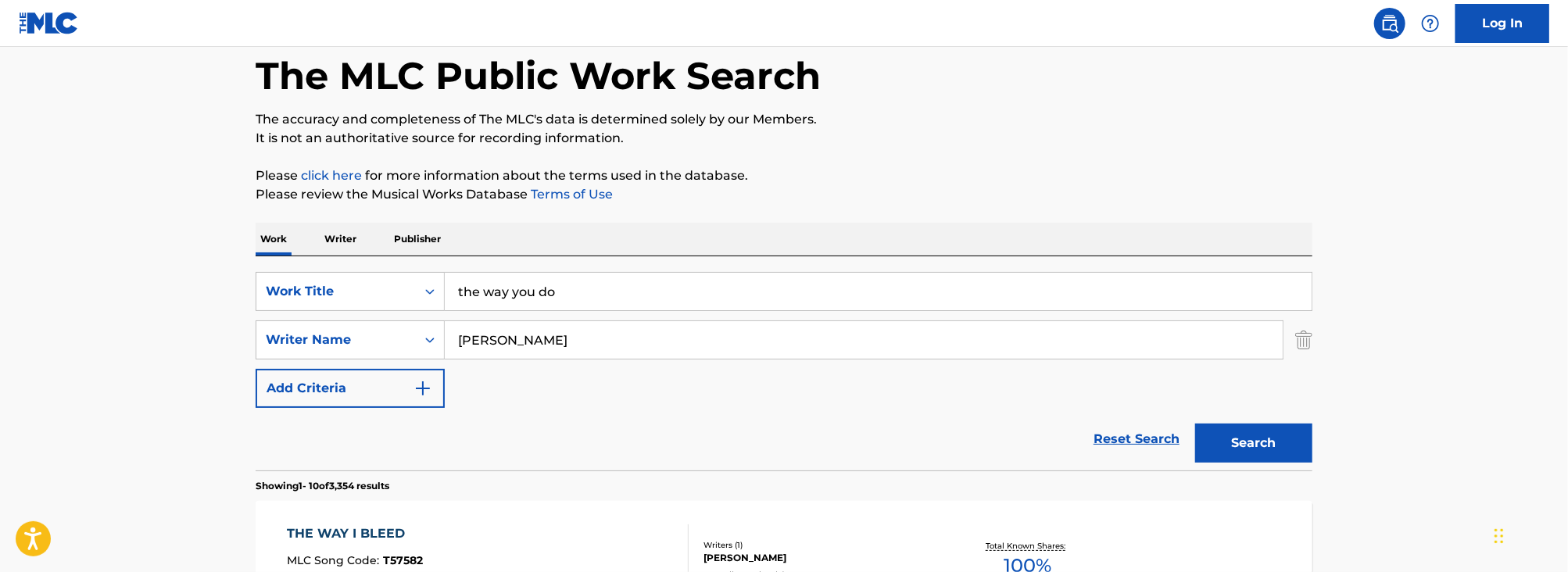
click at [1268, 438] on button "Search" at bounding box center [1254, 444] width 117 height 39
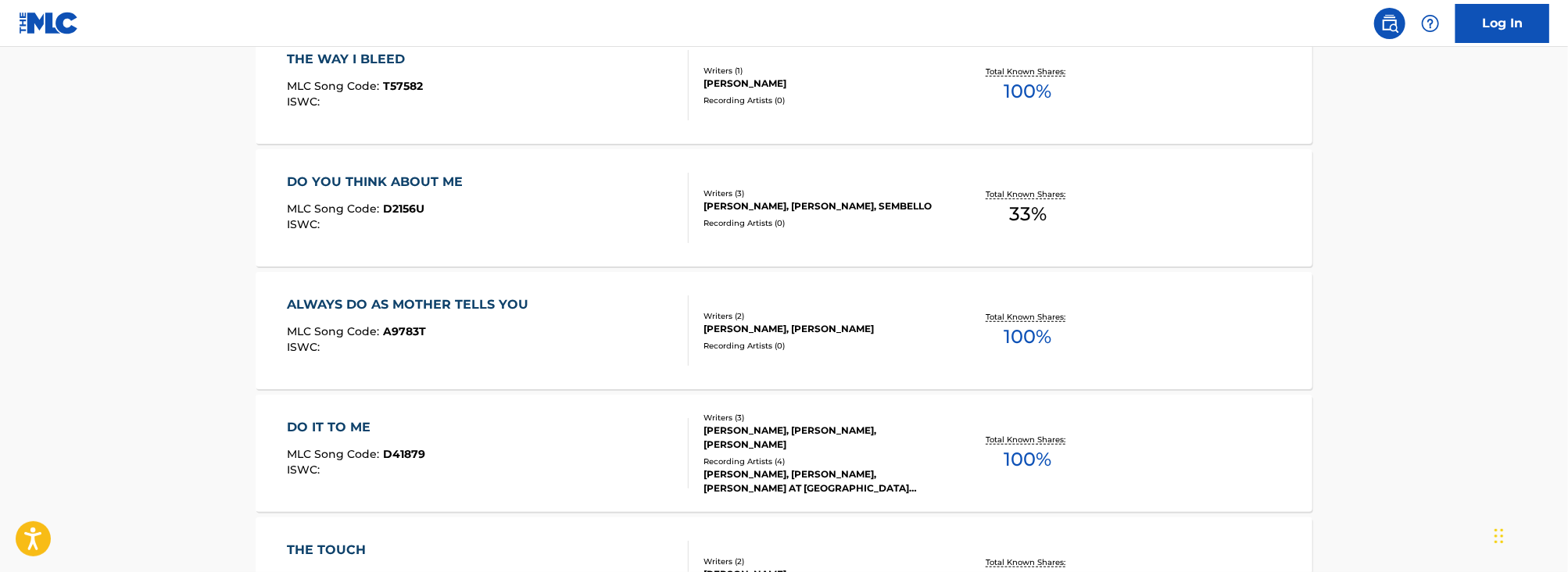
scroll to position [0, 0]
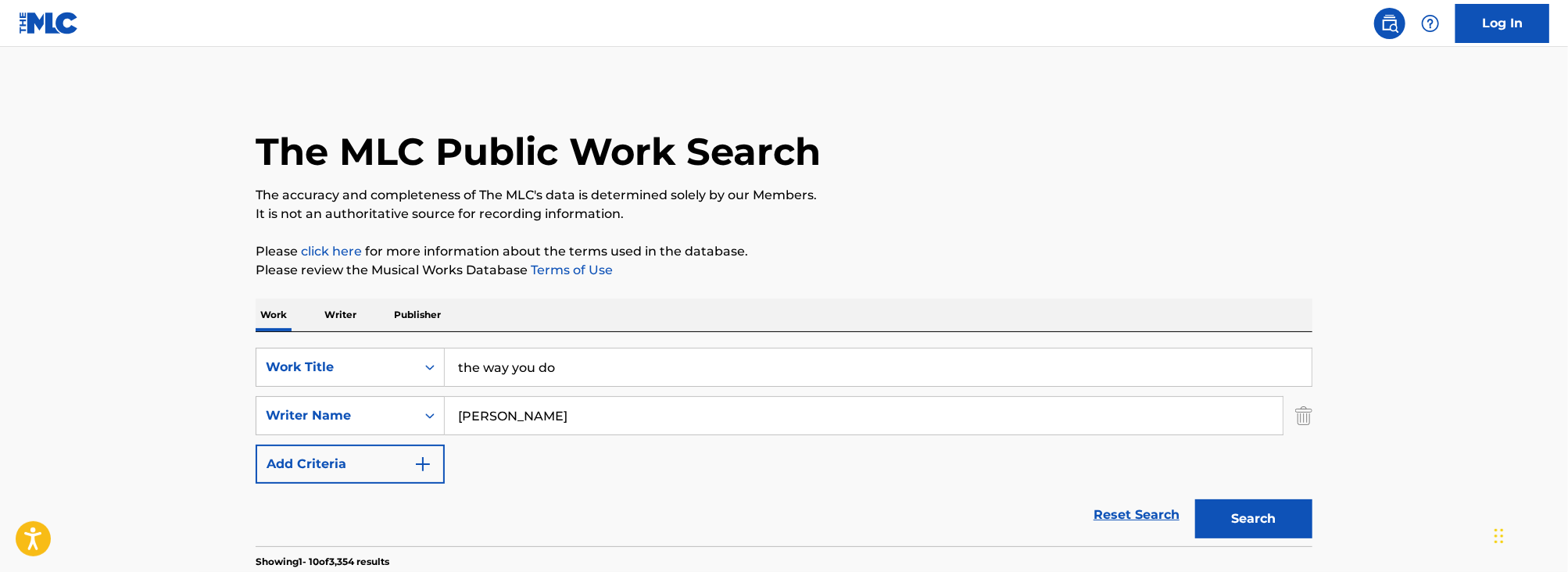
drag, startPoint x: 486, startPoint y: 366, endPoint x: -133, endPoint y: 346, distance: 619.3
click at [0, 346] on html "Accessibility Screen-Reader Guide, Feedback, and Issue Reporting | New window C…" at bounding box center [784, 286] width 1568 height 572
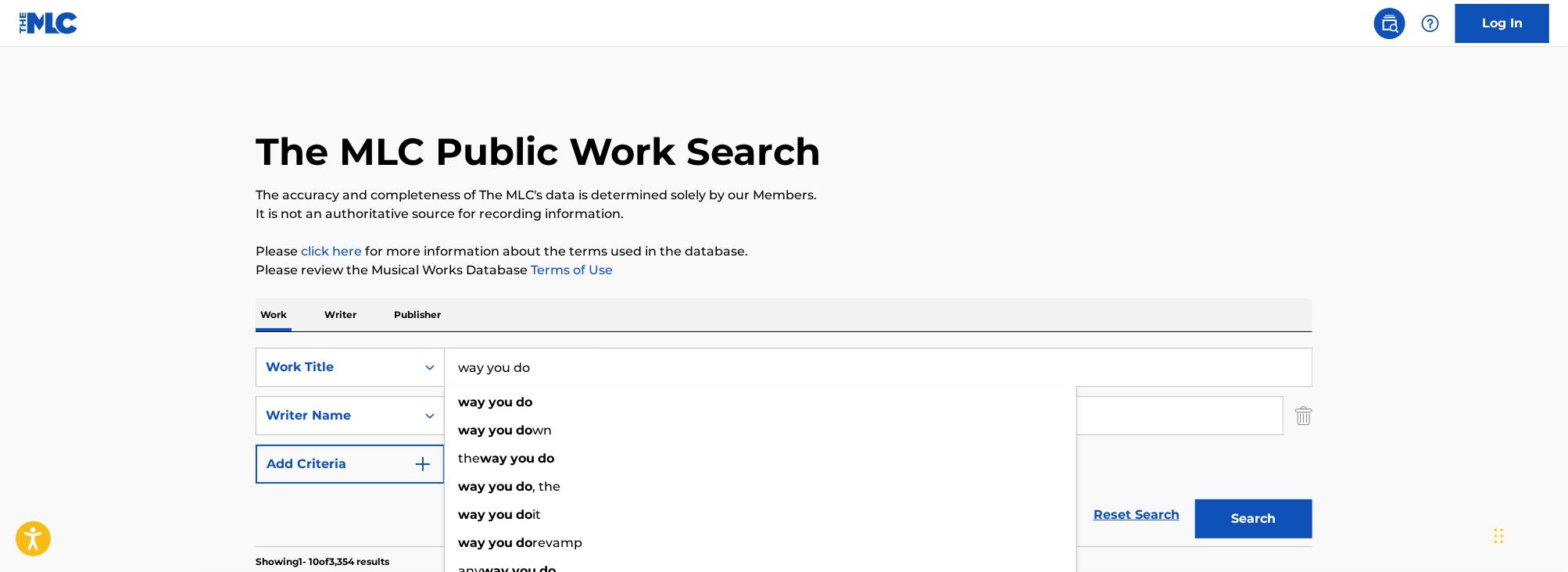
click at [1195, 499] on button "Search" at bounding box center [1254, 519] width 117 height 39
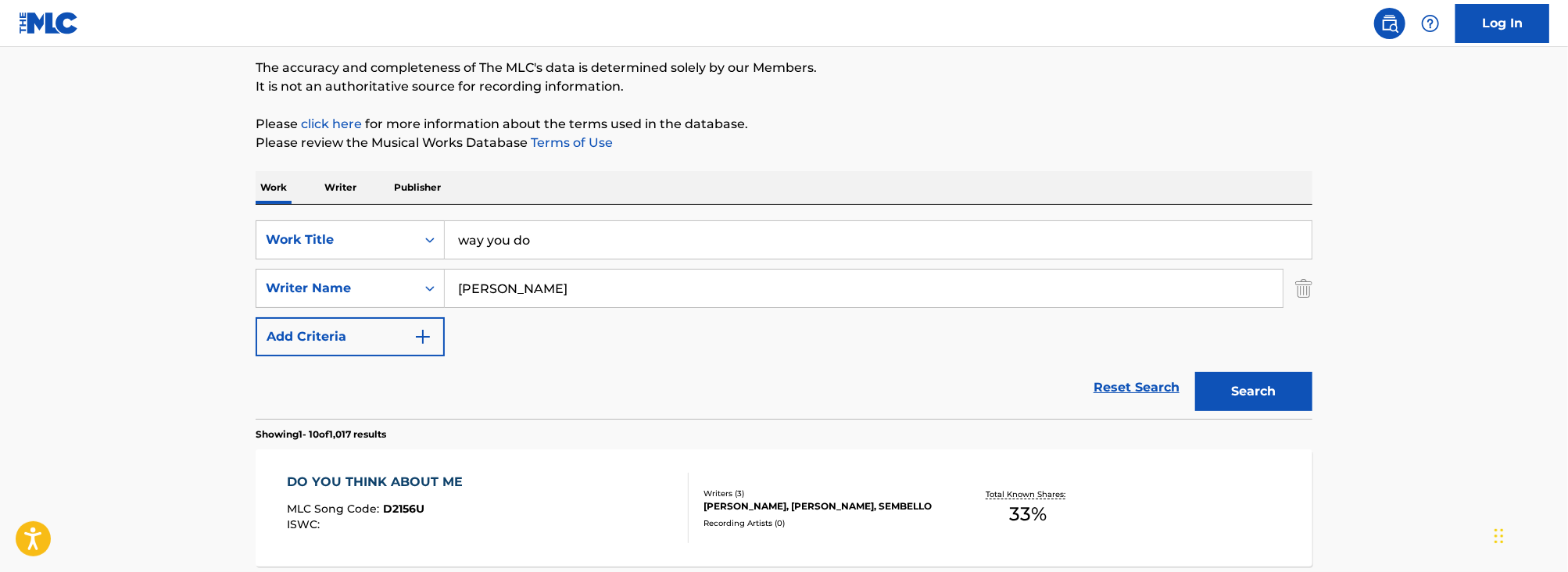
scroll to position [228, 0]
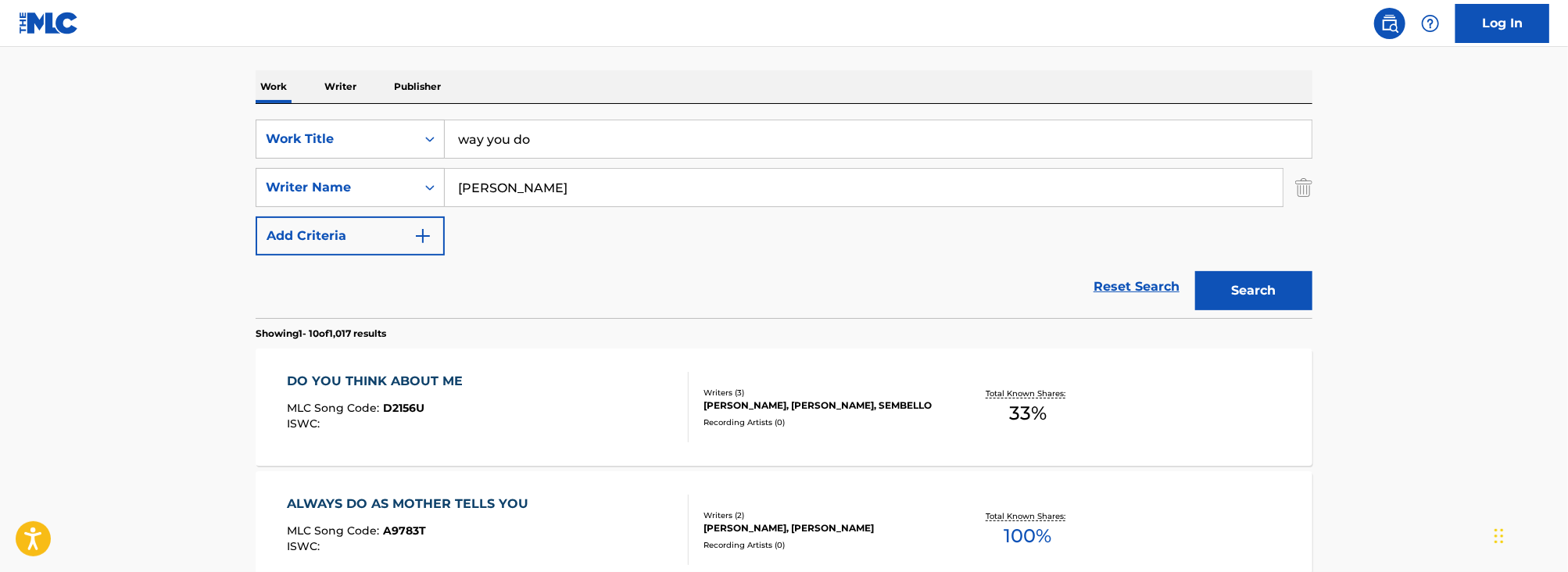
click at [1195, 272] on button "Search" at bounding box center [1254, 291] width 117 height 39
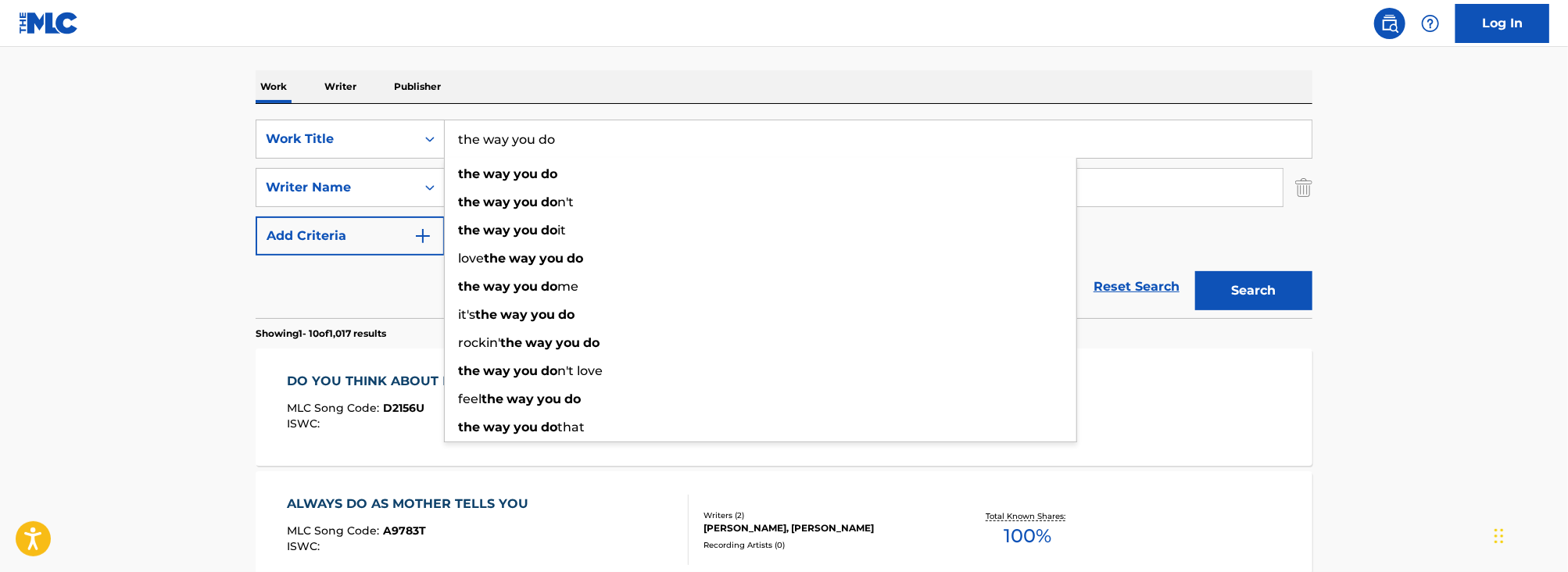
type input "the way you do"
click at [1195, 272] on button "Search" at bounding box center [1254, 291] width 117 height 39
